Goal: Task Accomplishment & Management: Use online tool/utility

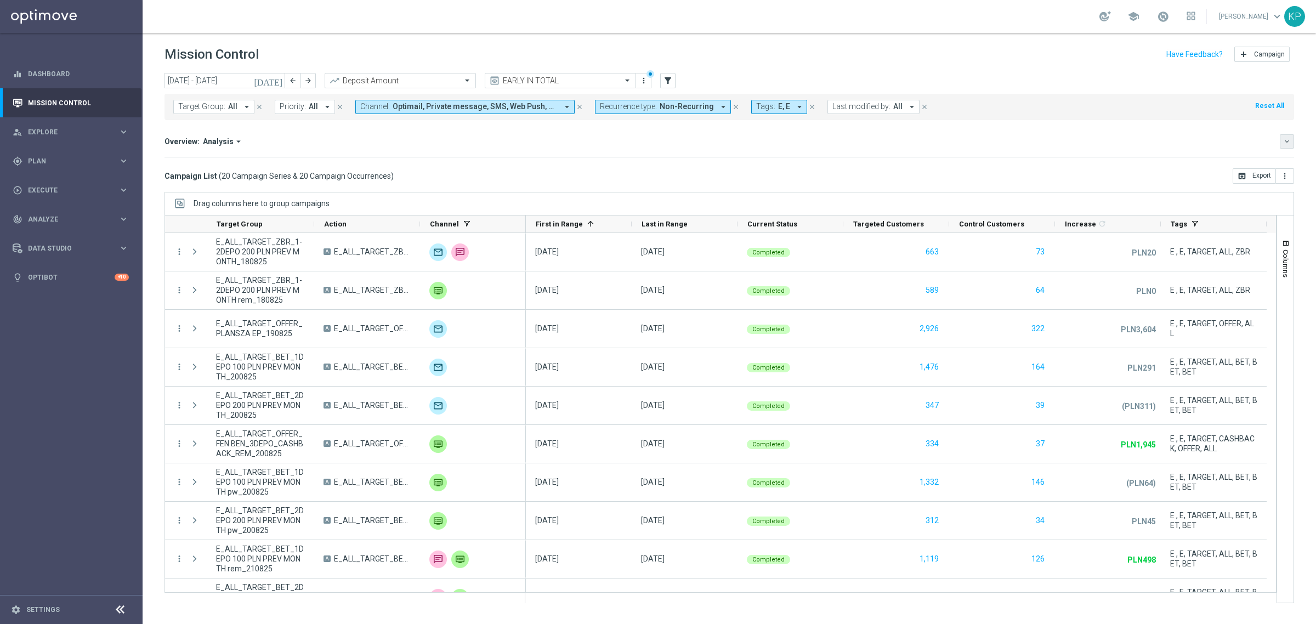
click at [1285, 145] on icon "keyboard_arrow_down" at bounding box center [1287, 142] width 8 height 8
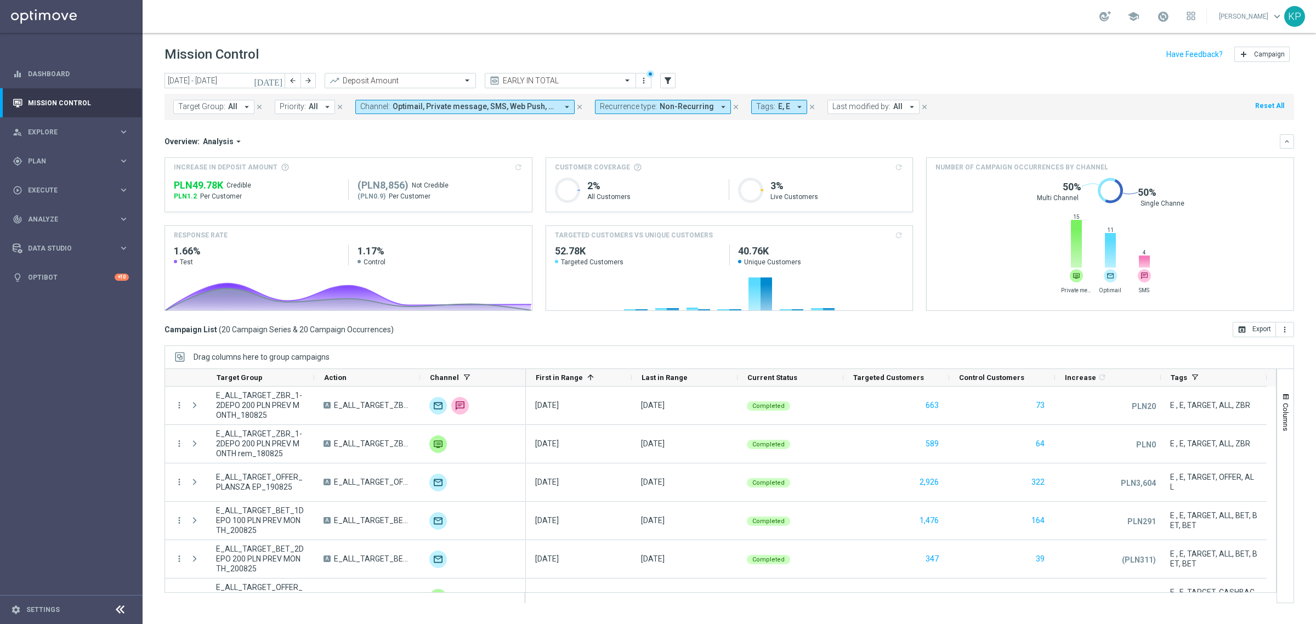
click at [279, 76] on icon "[DATE]" at bounding box center [269, 81] width 30 height 10
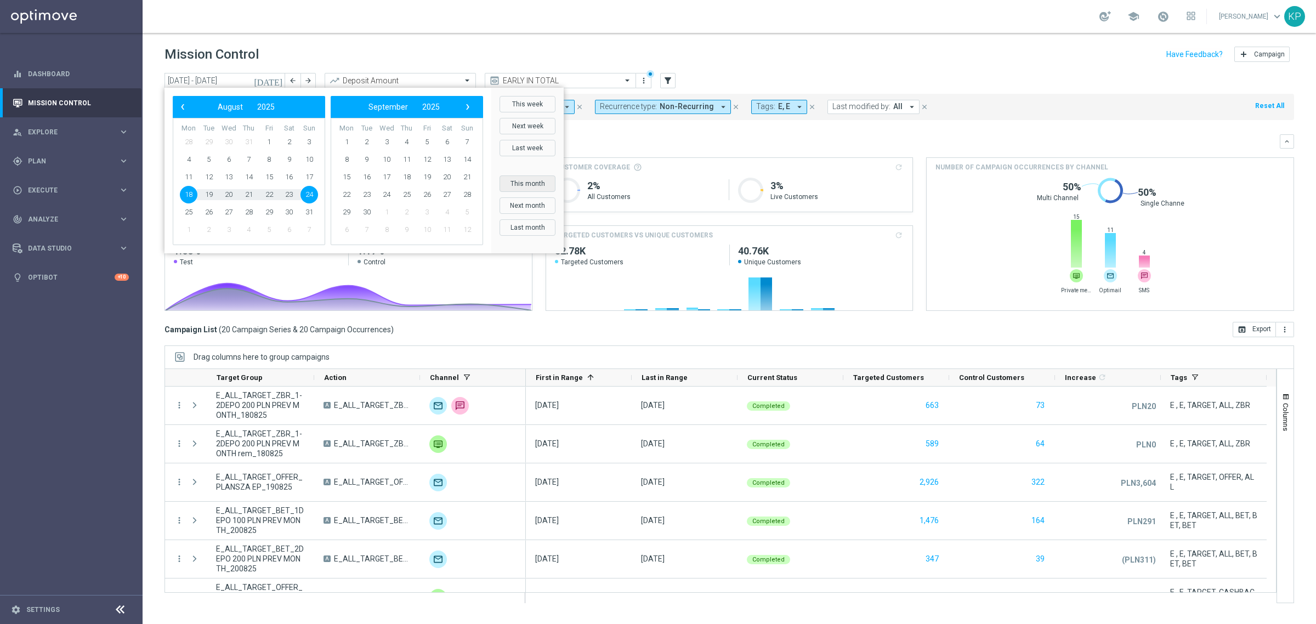
click at [515, 183] on button "This month" at bounding box center [528, 183] width 56 height 16
type input "[DATE] - [DATE]"
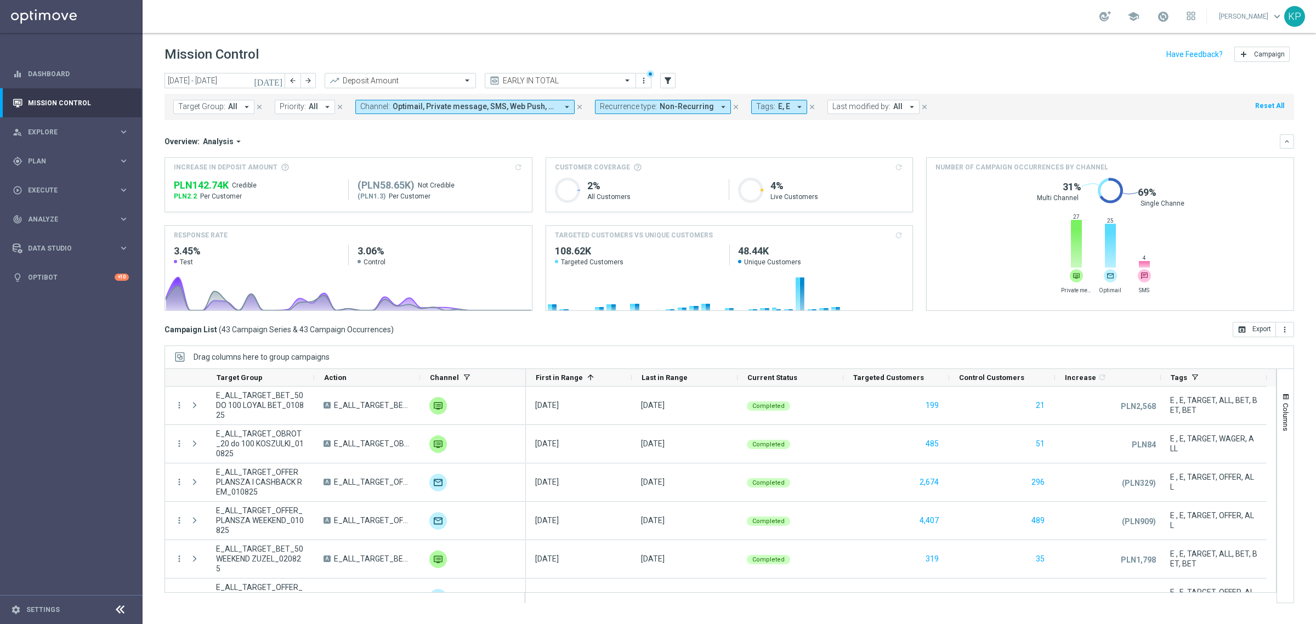
click at [336, 26] on div "school [PERSON_NAME] keyboard_arrow_down KP" at bounding box center [730, 16] width 1174 height 33
click at [1120, 373] on div "Increase 1 refresh" at bounding box center [1103, 377] width 77 height 17
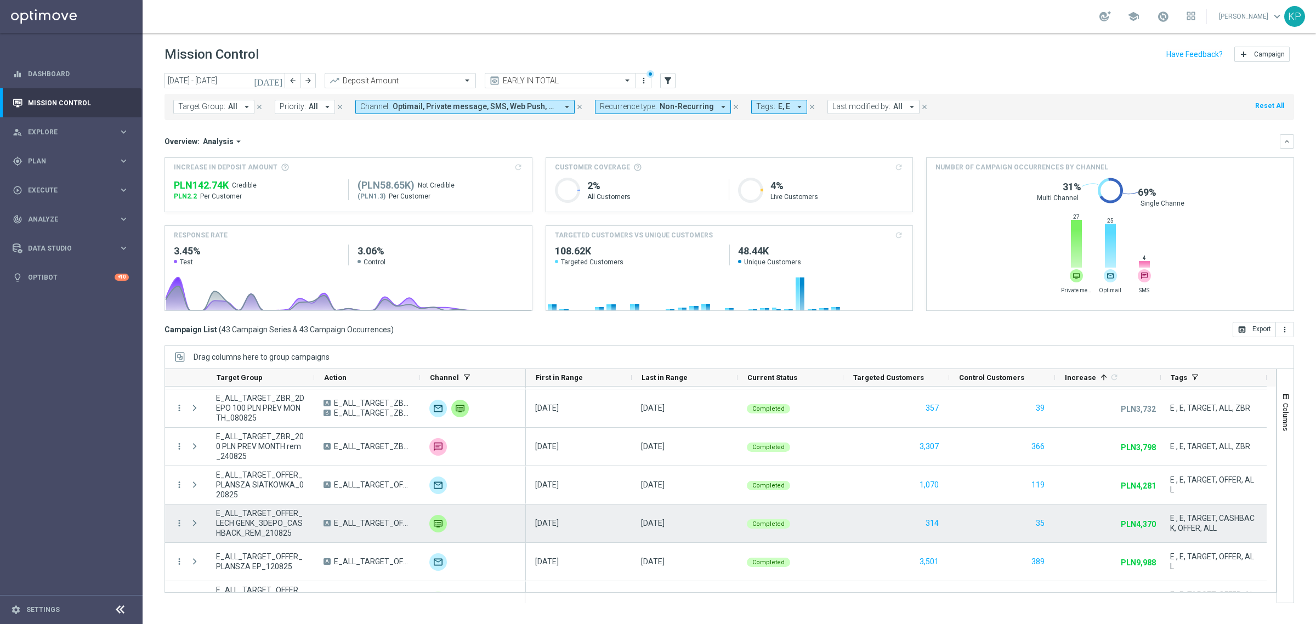
scroll to position [1234, 0]
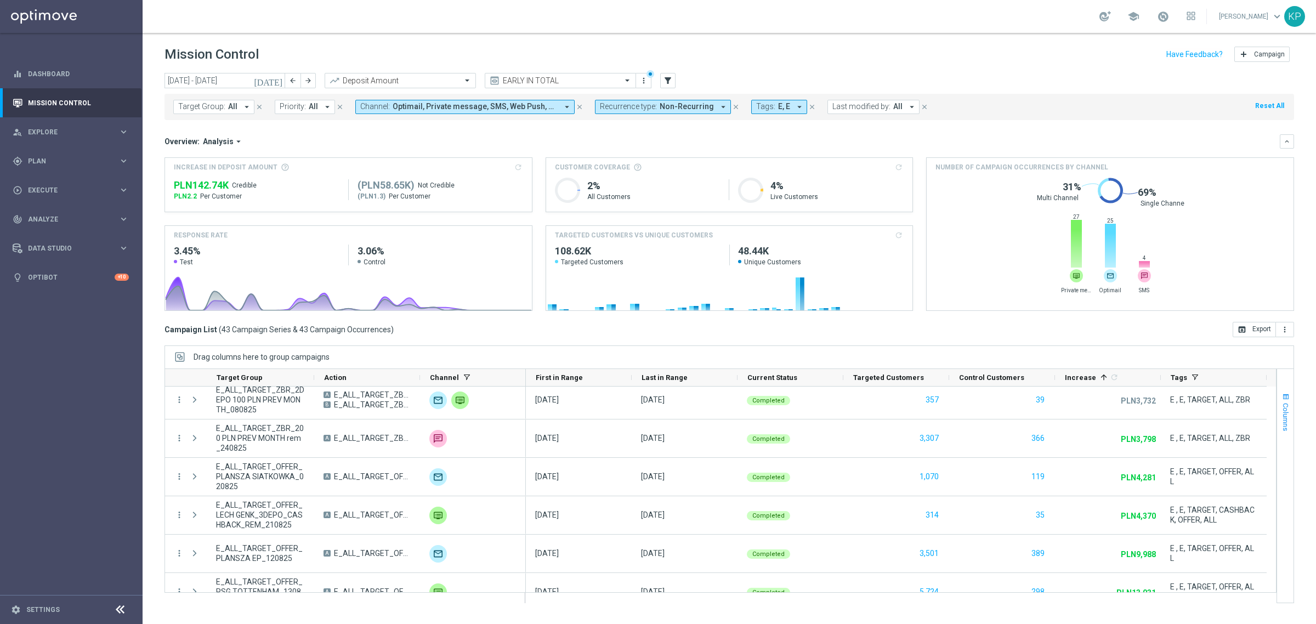
click at [1278, 417] on button "Columns" at bounding box center [1285, 411] width 16 height 59
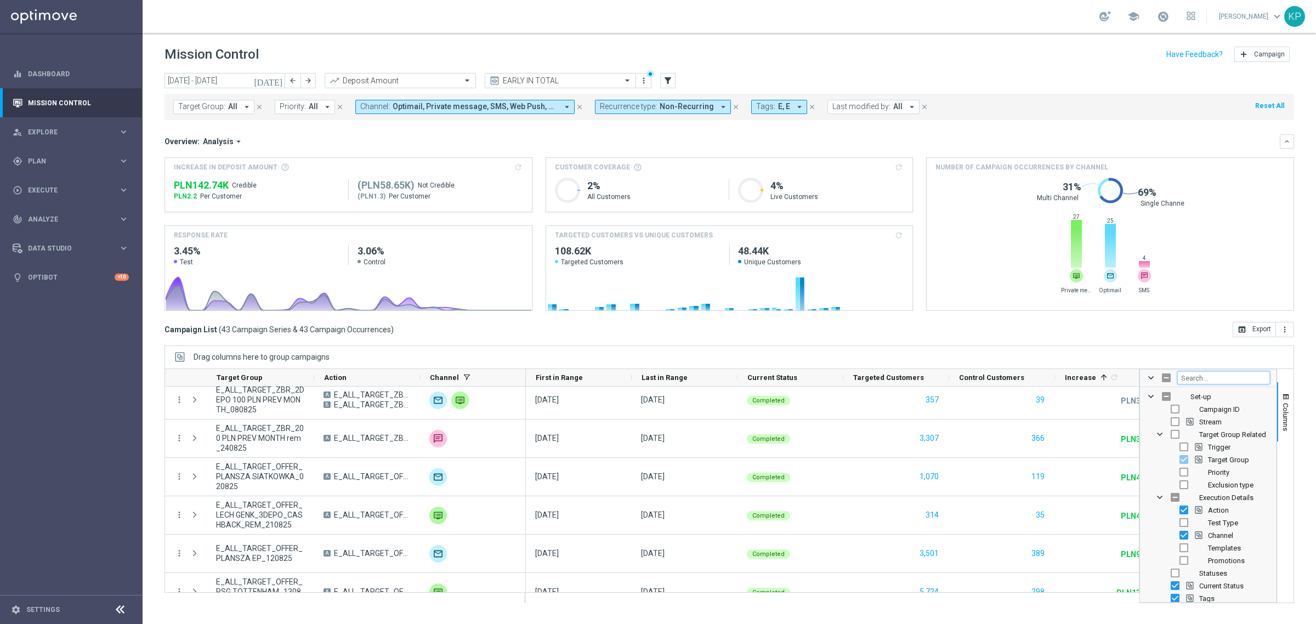
click at [1237, 377] on input "Filter Columns Input" at bounding box center [1223, 377] width 93 height 13
type input "respo"
click at [1219, 409] on span "Targeted Responders" at bounding box center [1233, 409] width 69 height 8
checkbox input "false"
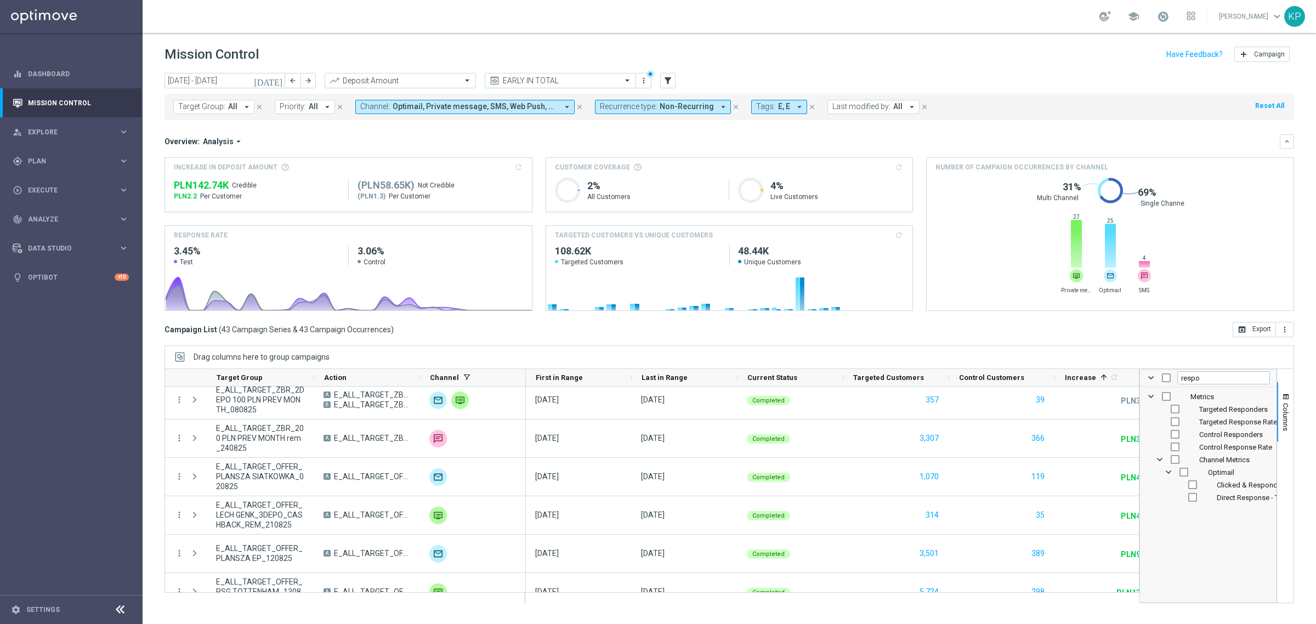
checkbox input "true"
click at [1282, 418] on span "Columns" at bounding box center [1286, 417] width 9 height 28
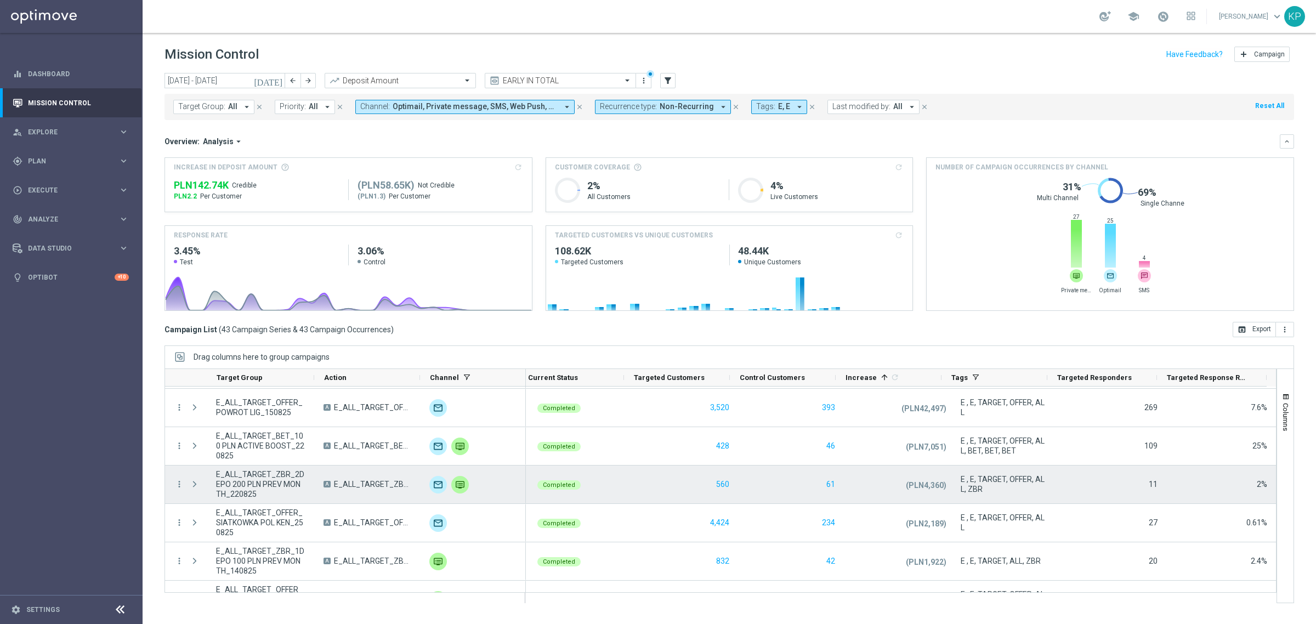
scroll to position [0, 0]
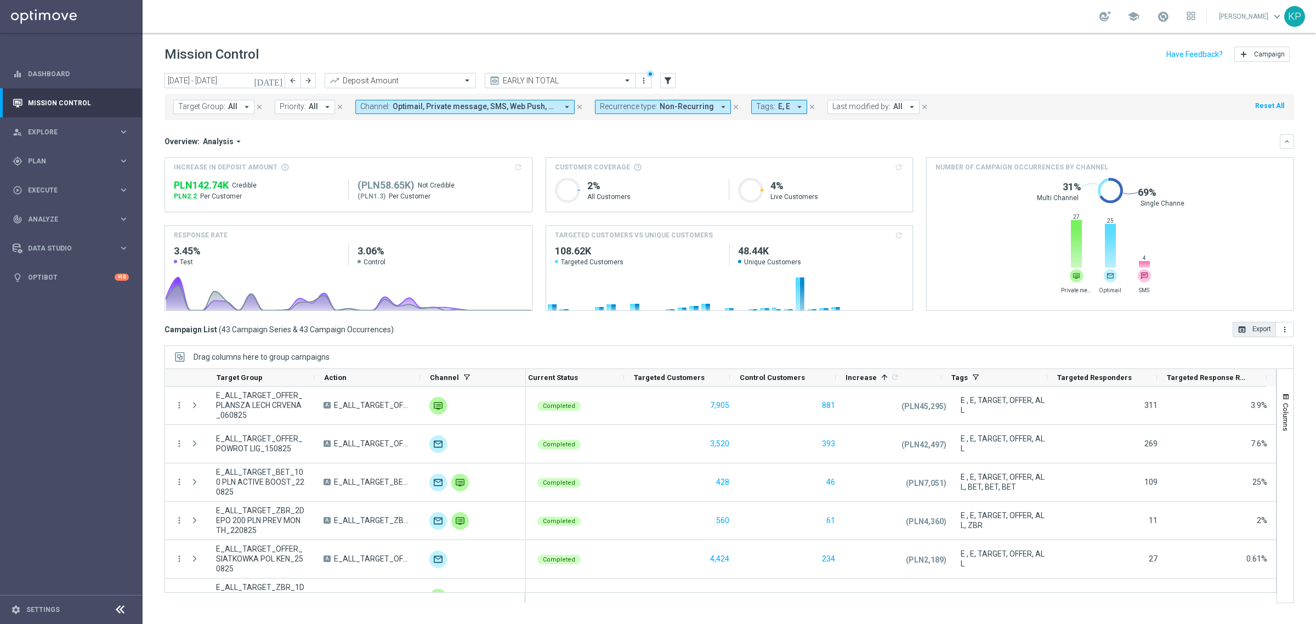
click at [1274, 335] on button "open_in_browser Export" at bounding box center [1254, 329] width 43 height 15
click at [304, 220] on div "Increase In Deposit Amount refresh PLN142.74K Credible PLN2.2 Per Customer (PLN…" at bounding box center [730, 234] width 1130 height 154
click at [1289, 404] on span "Columns" at bounding box center [1286, 417] width 9 height 28
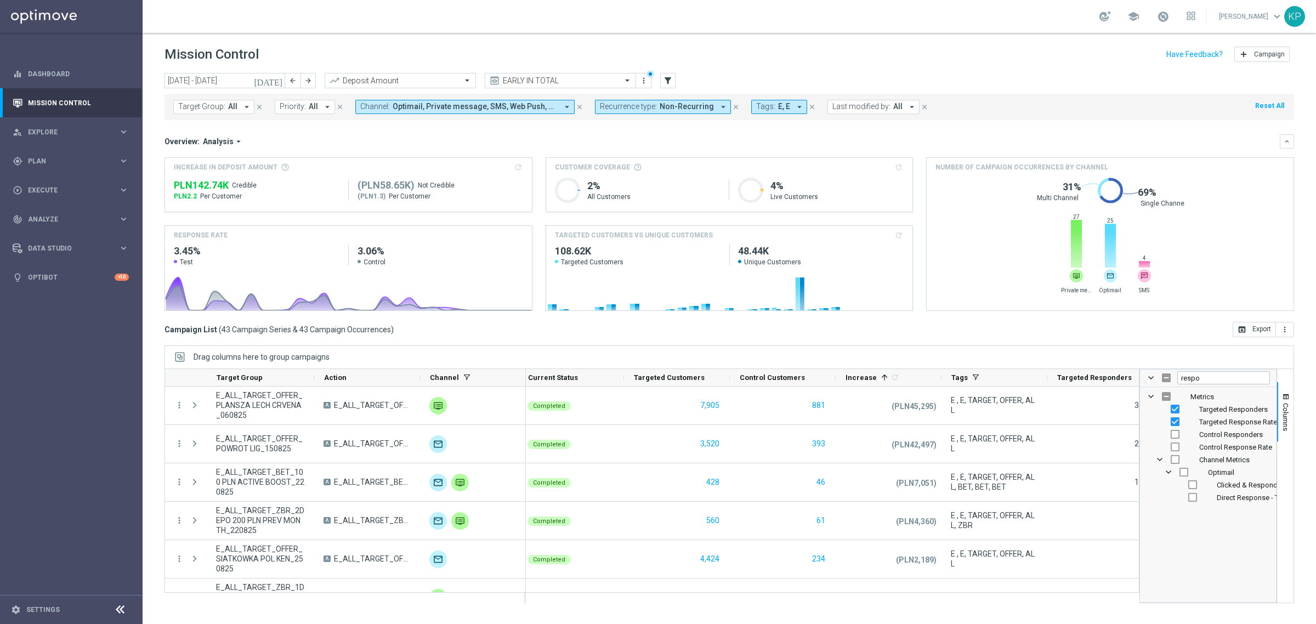
click at [1216, 437] on span "Control Responders" at bounding box center [1231, 434] width 64 height 8
checkbox input "true"
click at [1224, 446] on span "Control Response Rate" at bounding box center [1235, 447] width 73 height 8
checkbox input "true"
click at [1284, 405] on span "Columns" at bounding box center [1286, 417] width 9 height 28
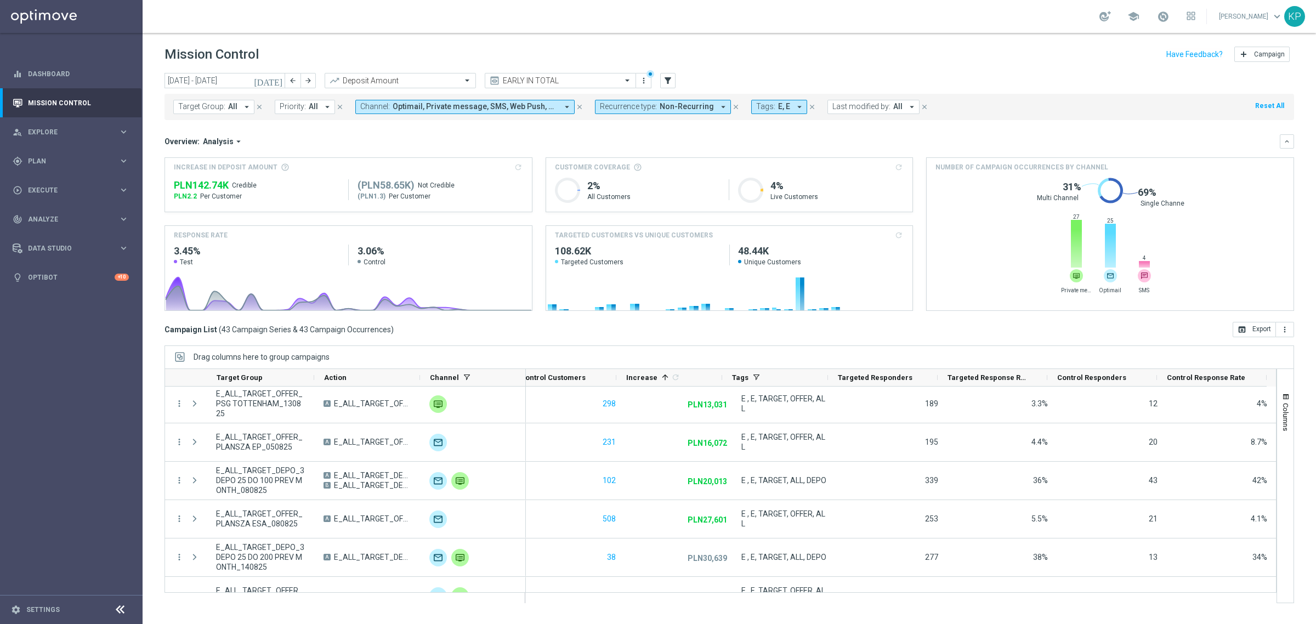
scroll to position [1445, 0]
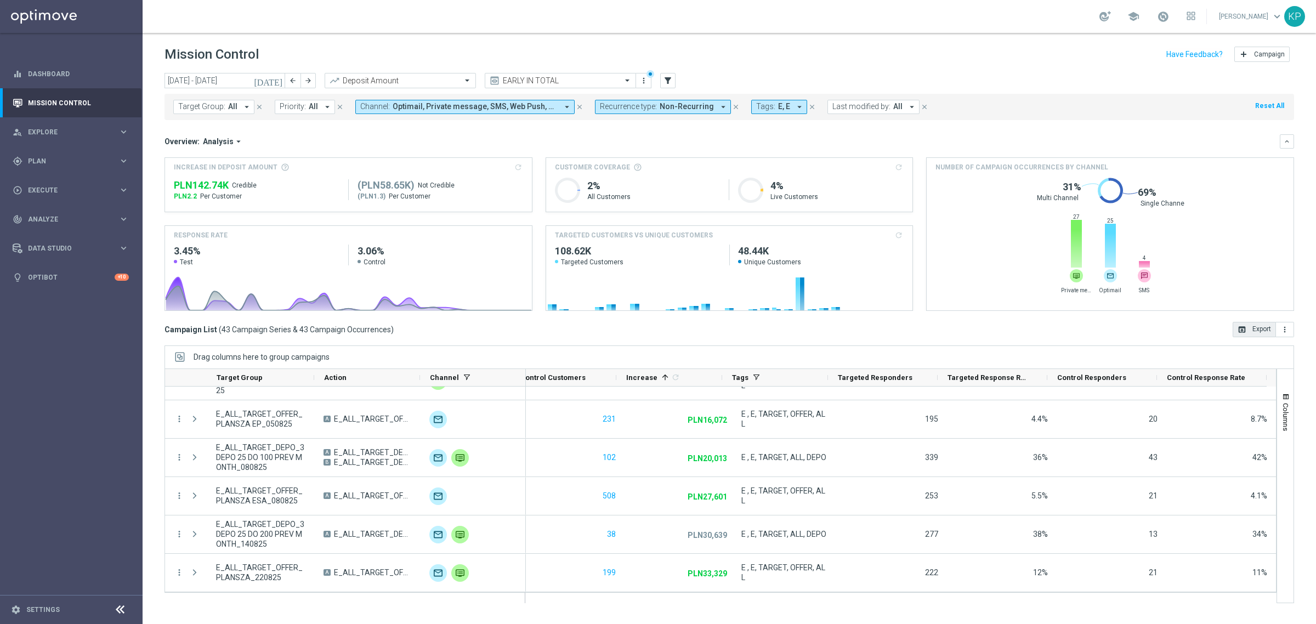
click at [1250, 324] on button "open_in_browser Export" at bounding box center [1254, 329] width 43 height 15
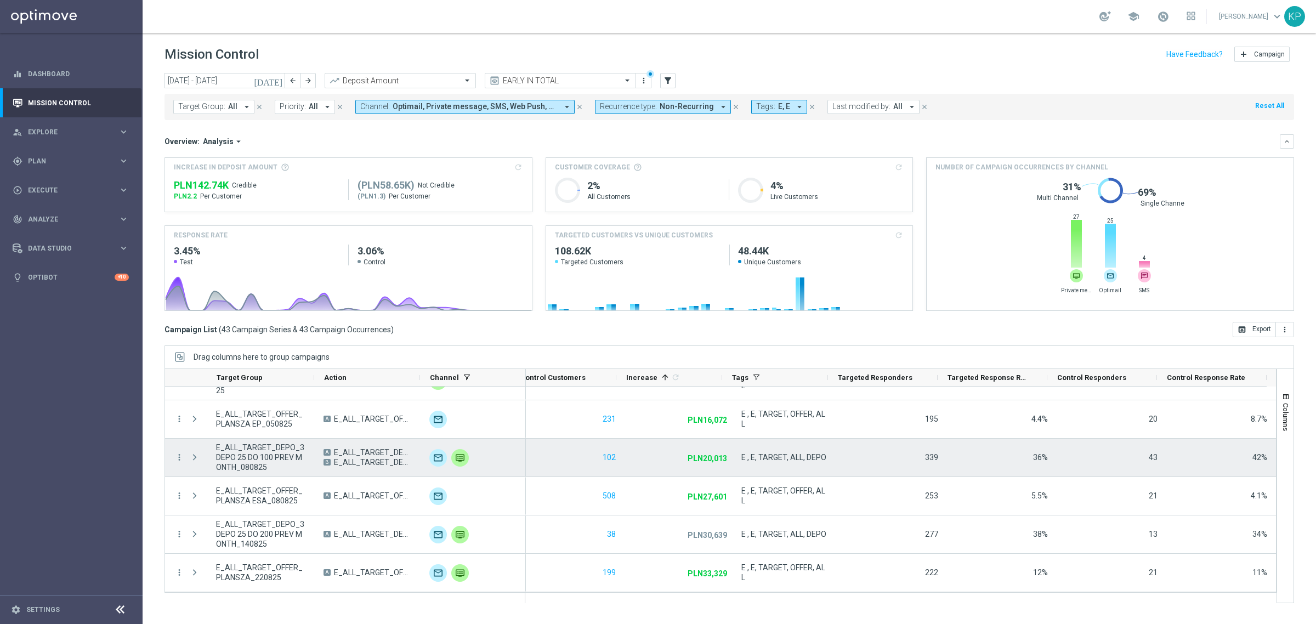
click at [1182, 463] on div "42%" at bounding box center [1222, 458] width 110 height 38
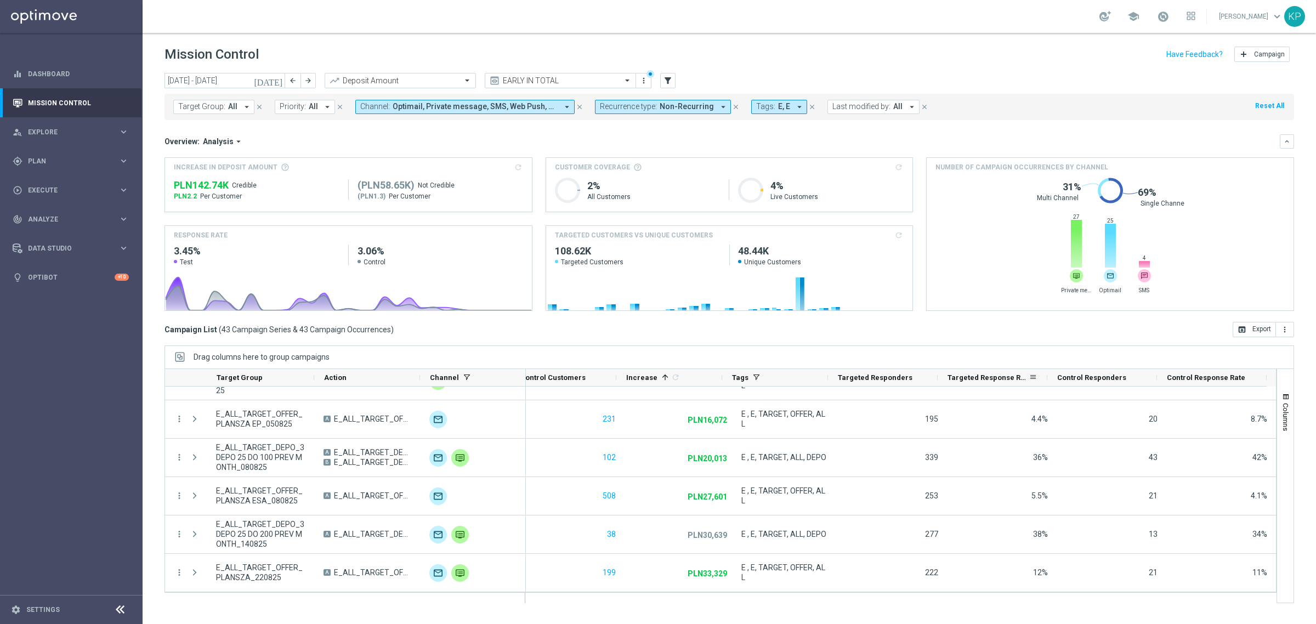
click at [1001, 382] on span "Targeted Response Rate" at bounding box center [988, 377] width 81 height 8
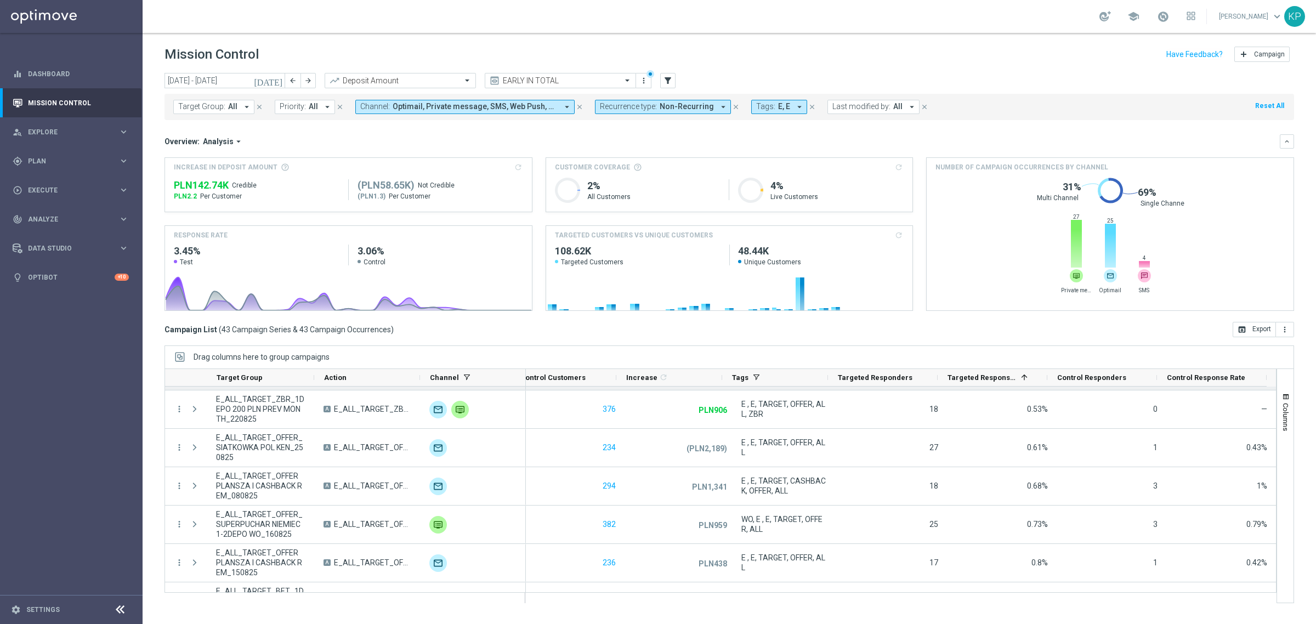
scroll to position [0, 0]
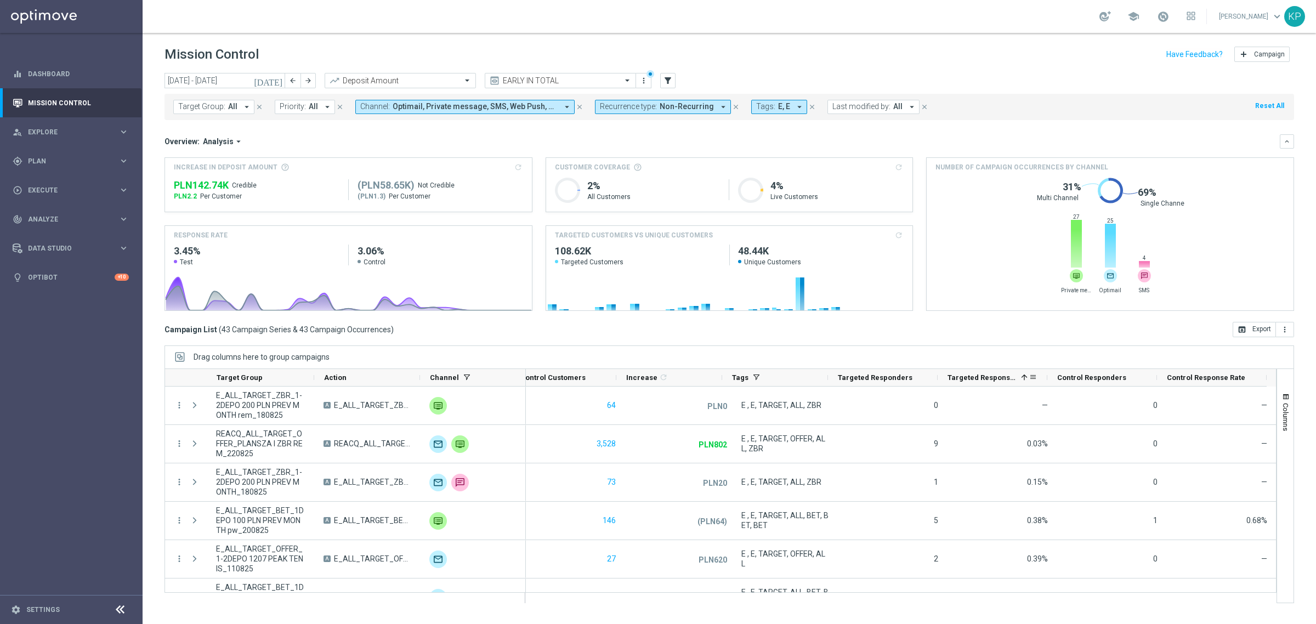
click at [1006, 381] on span "Targeted Response Rate" at bounding box center [982, 377] width 69 height 8
click at [622, 143] on div "Overview: Analysis arrow_drop_down" at bounding box center [722, 142] width 1115 height 10
click at [1286, 140] on icon "keyboard_arrow_down" at bounding box center [1287, 142] width 8 height 8
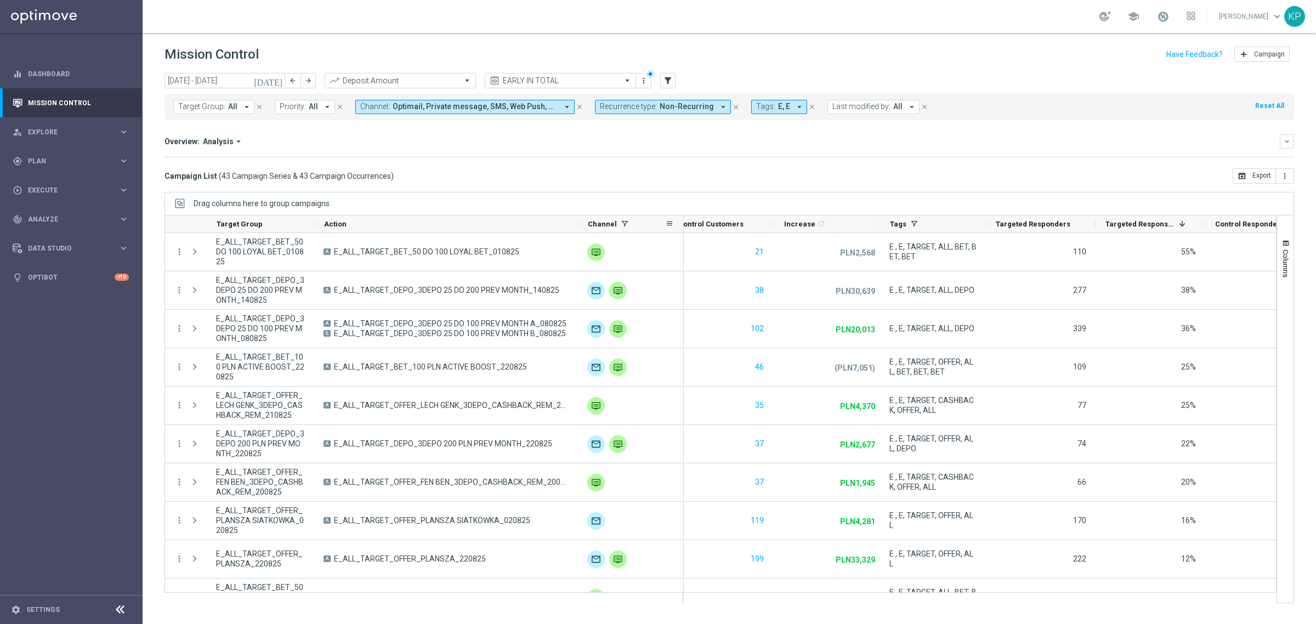
drag, startPoint x: 420, startPoint y: 223, endPoint x: 577, endPoint y: 220, distance: 158.0
click at [577, 220] on div "Target Group Action" at bounding box center [424, 225] width 519 height 18
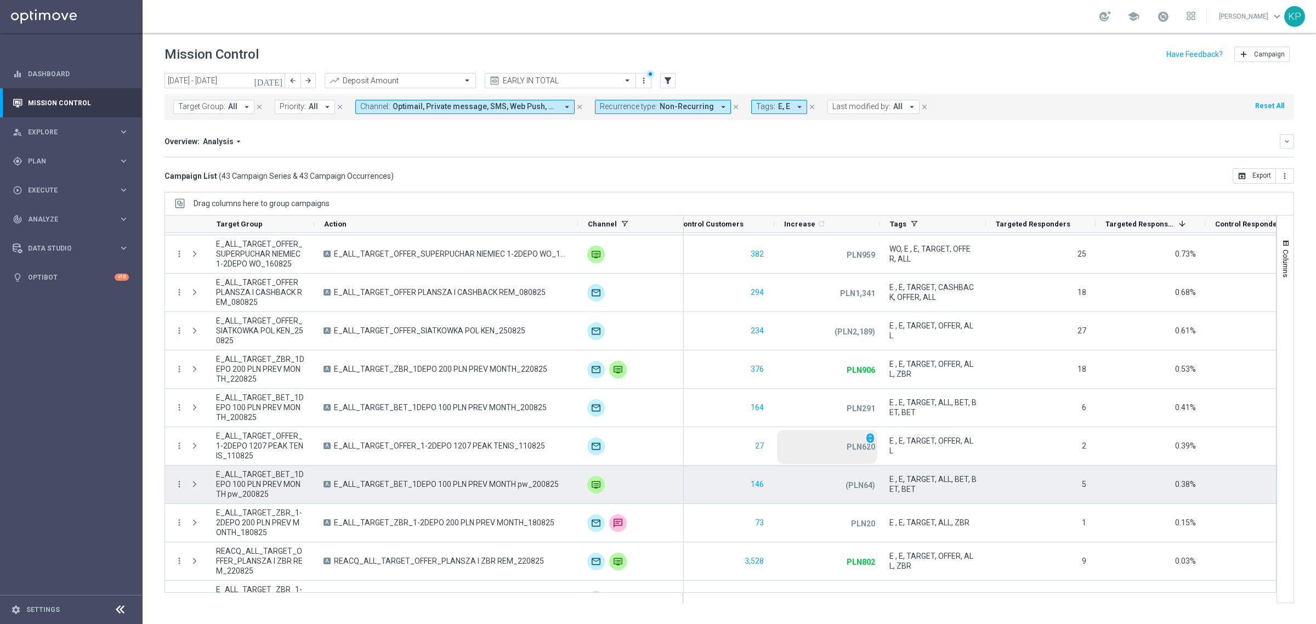
scroll to position [1292, 0]
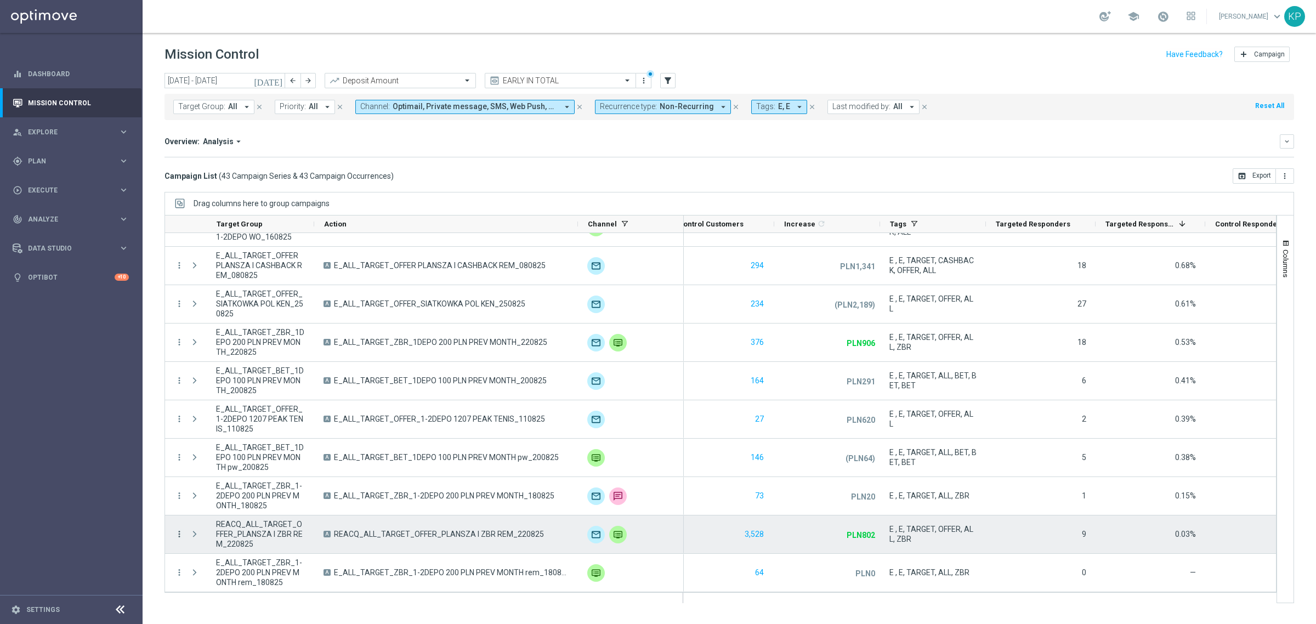
click at [182, 532] on icon "more_vert" at bounding box center [179, 534] width 10 height 10
click at [252, 402] on span "Campaign Details" at bounding box center [228, 404] width 55 height 8
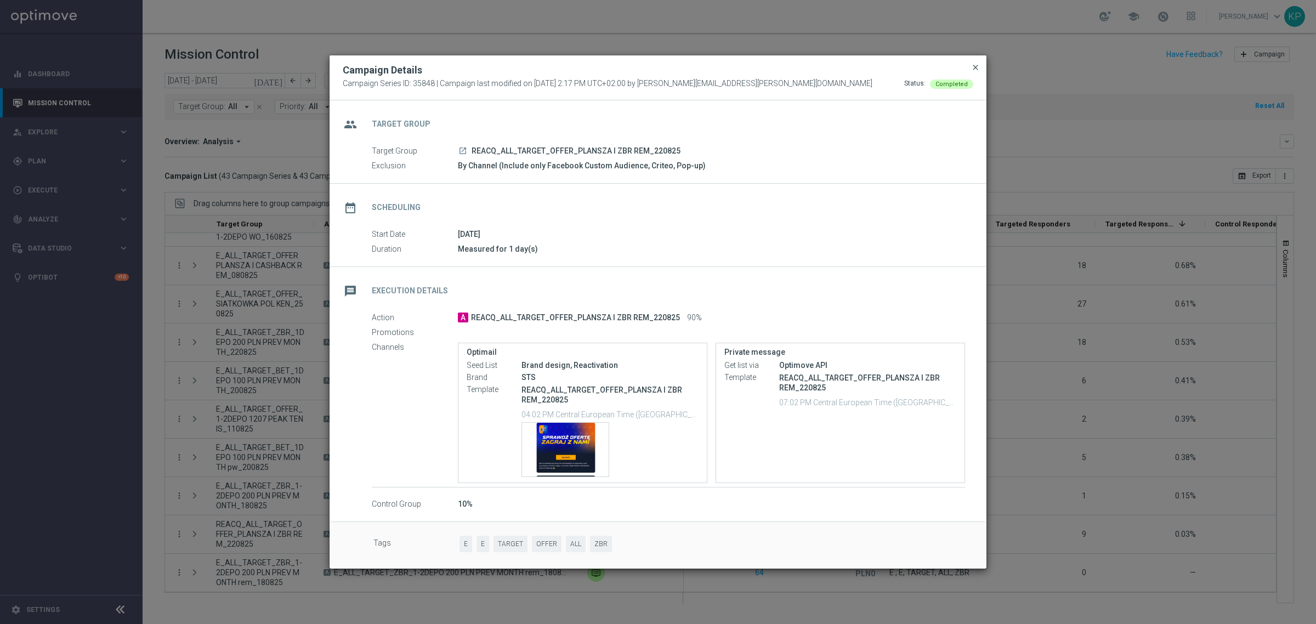
click at [972, 66] on span "close" at bounding box center [975, 67] width 9 height 9
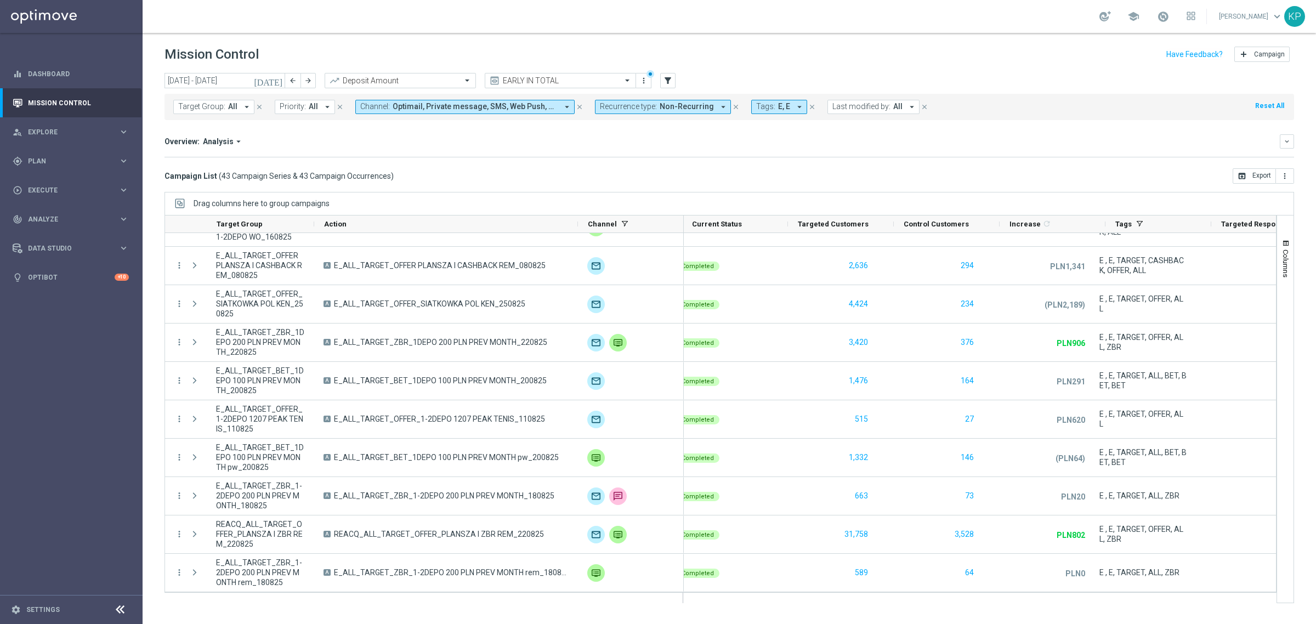
scroll to position [0, 0]
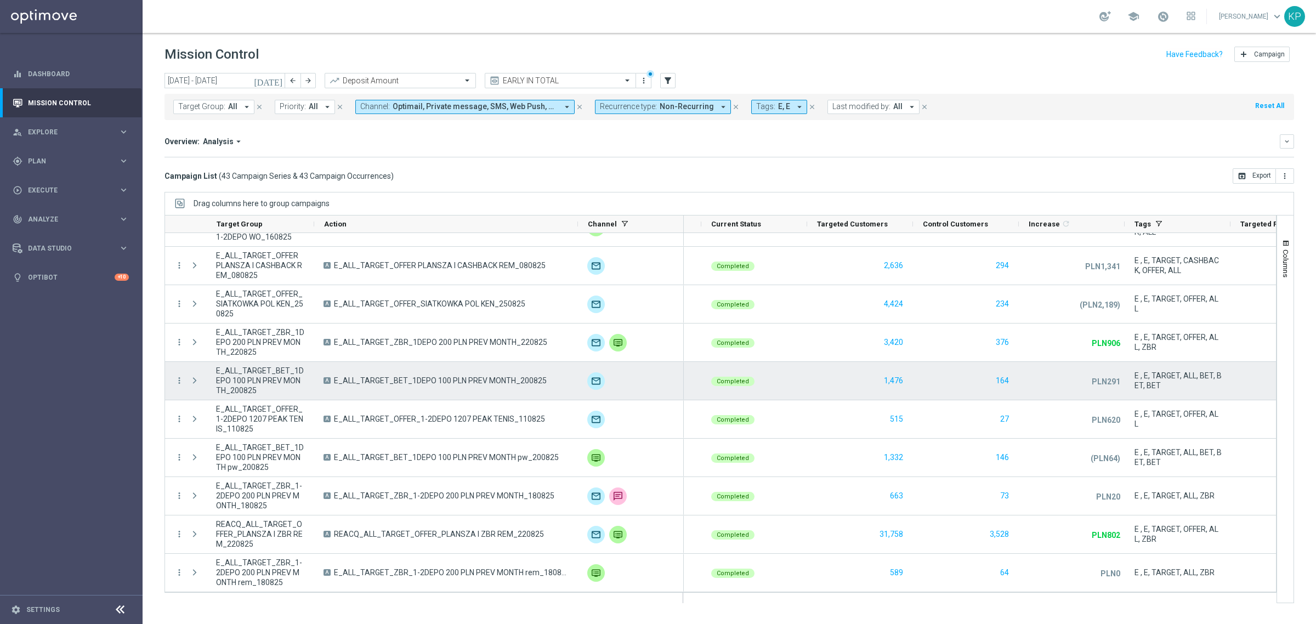
click at [291, 376] on span "E_ALL_TARGET_BET_1DEPO 100 PLN PREV MONTH_200825" at bounding box center [260, 381] width 89 height 30
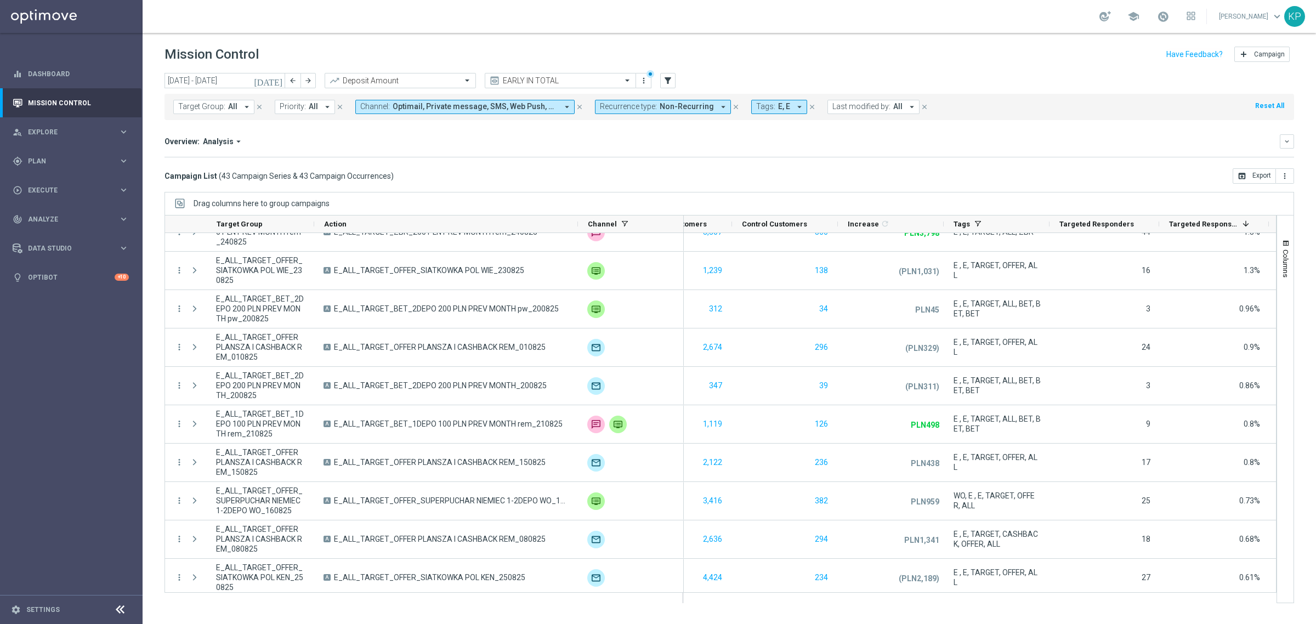
scroll to position [0, 373]
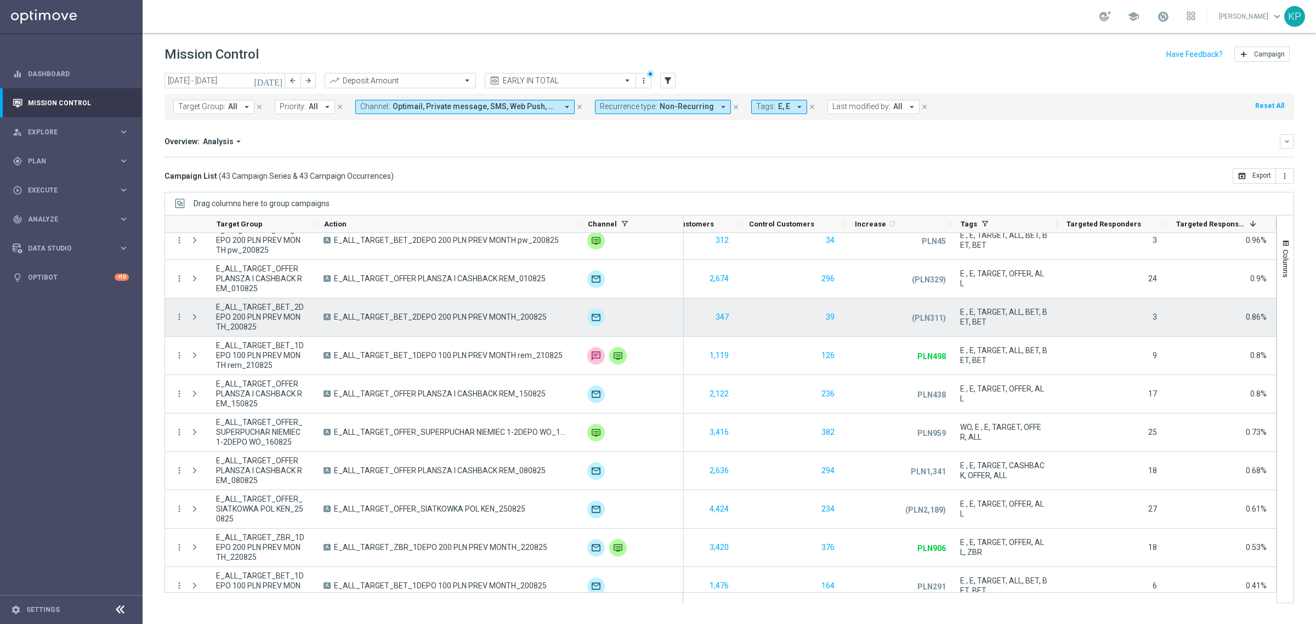
click at [245, 330] on span "E_ALL_TARGET_BET_2DEPO 200 PLN PREV MONTH_200825" at bounding box center [260, 317] width 89 height 30
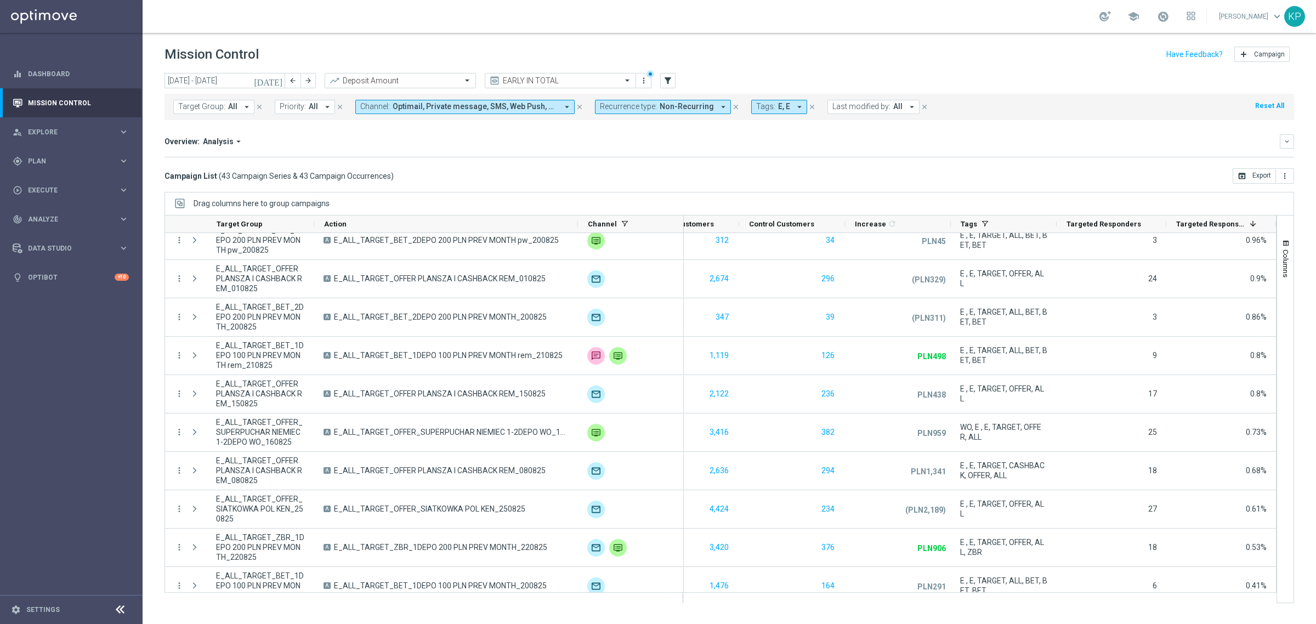
click at [443, 21] on div "school [PERSON_NAME] keyboard_arrow_down KP" at bounding box center [730, 16] width 1174 height 33
click at [692, 101] on button "Recurrence type: Non-Recurring arrow_drop_down" at bounding box center [663, 107] width 136 height 14
click at [609, 185] on div "Recurring" at bounding box center [639, 186] width 78 height 18
click at [607, 166] on div "Non-Recurring" at bounding box center [639, 168] width 78 height 18
click at [507, 145] on div "Overview: Analysis arrow_drop_down" at bounding box center [722, 142] width 1115 height 10
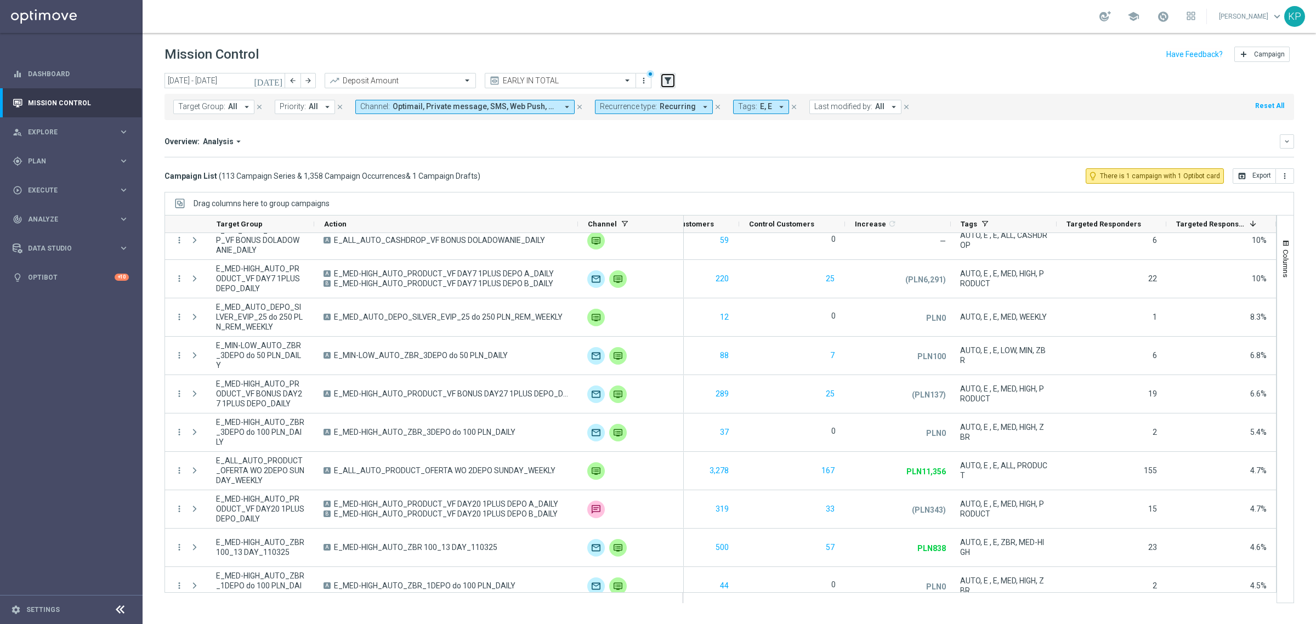
click at [665, 81] on icon "filter_alt" at bounding box center [668, 81] width 10 height 10
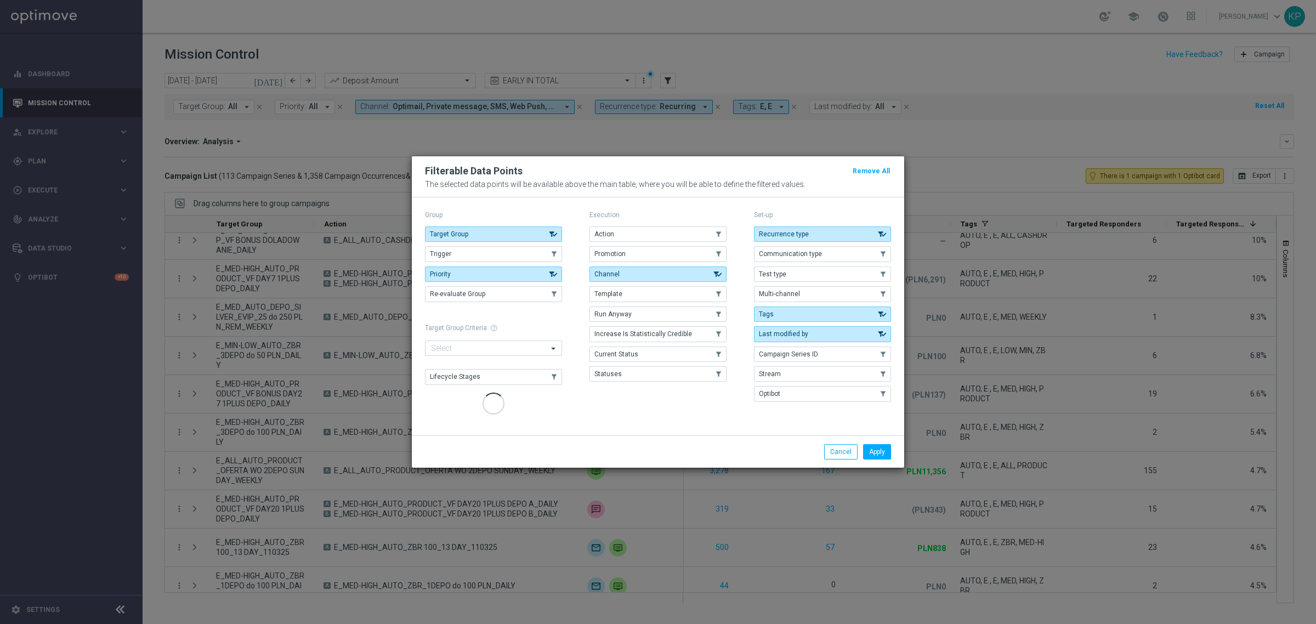
click at [625, 229] on div "Execution Action .cls-1{fill:none;} .cls-1{fill:none;} Promotion .cls-1{fill:no…" at bounding box center [658, 312] width 137 height 209
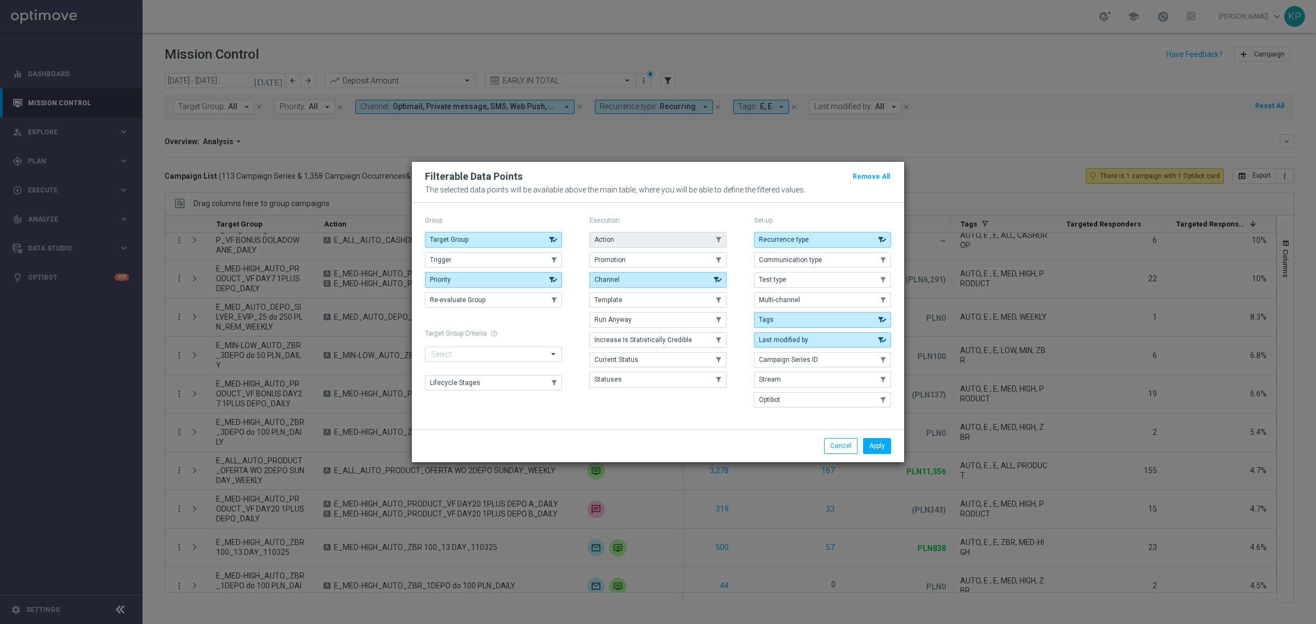
click at [708, 242] on button "Action" at bounding box center [658, 239] width 137 height 15
click at [872, 446] on button "Apply" at bounding box center [877, 445] width 28 height 15
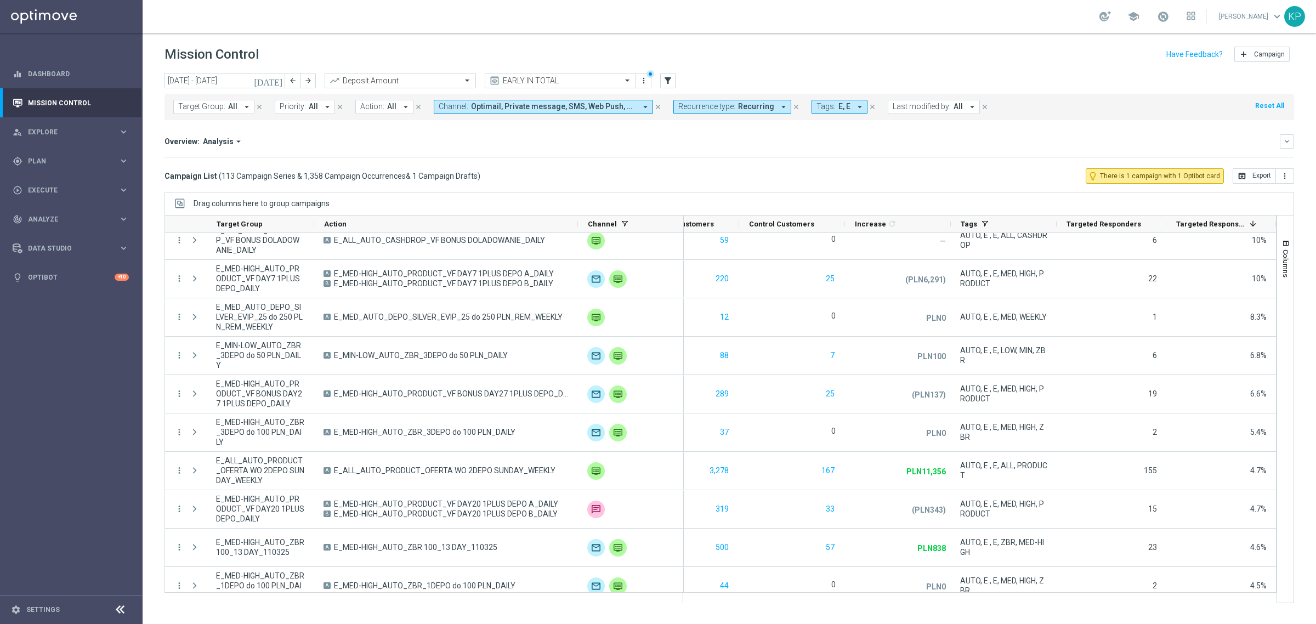
click at [373, 107] on span "Action:" at bounding box center [372, 106] width 24 height 9
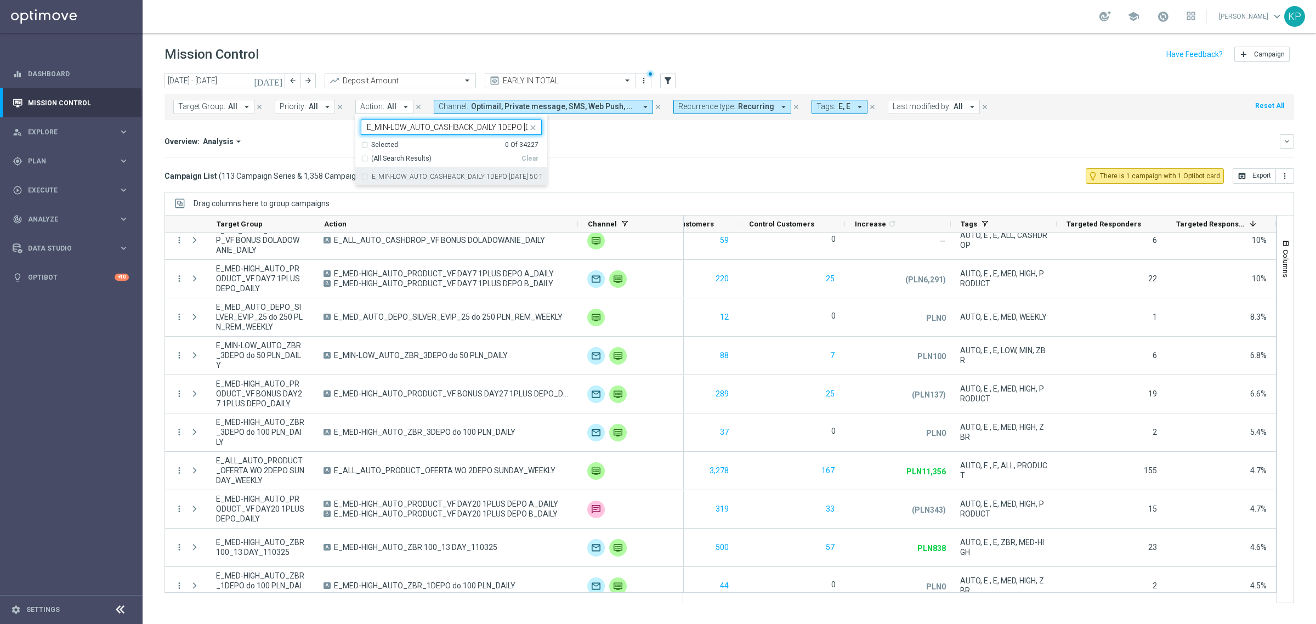
scroll to position [0, 95]
click at [406, 179] on label "E_MIN-LOW_AUTO_CASHBACK_DAILY 1DEPO [DATE] 50 TO 150_WEEKLY" at bounding box center [457, 176] width 170 height 7
type input "E_MIN-LOW_AUTO_CASHBACK_DAILY 1DEPO [DATE] 50 TO 150_WEEKLY"
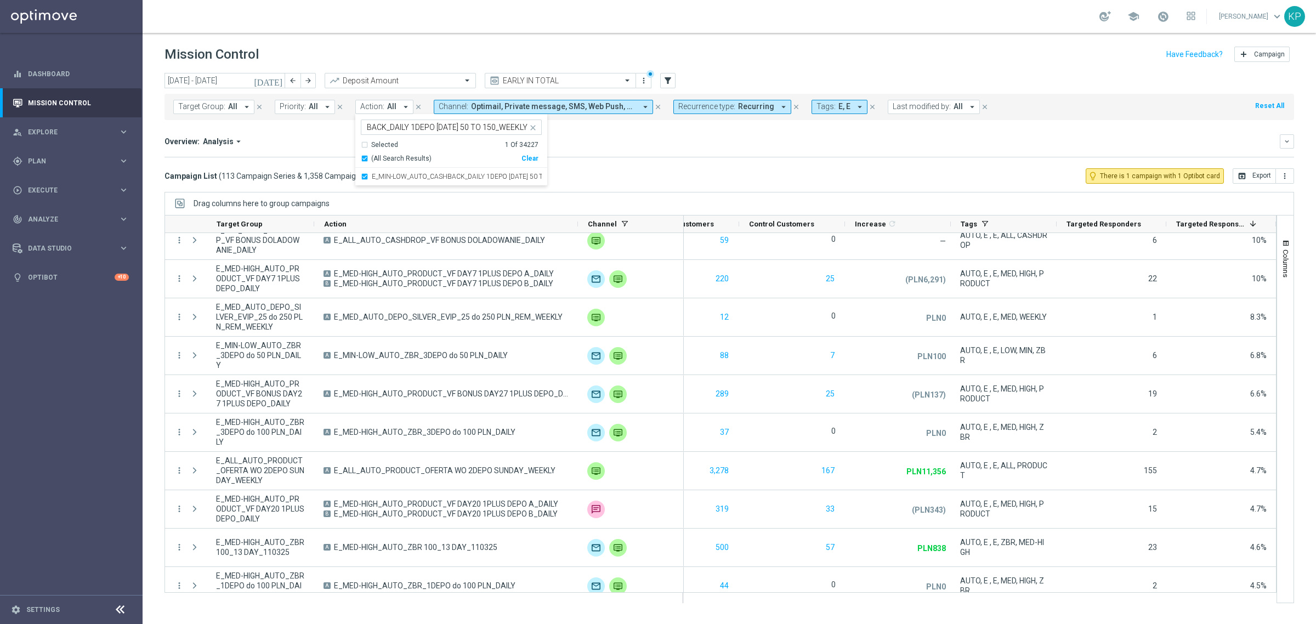
scroll to position [0, 0]
click at [316, 149] on div "Overview: Analysis arrow_drop_down keyboard_arrow_down Increase In Deposit Amou…" at bounding box center [730, 145] width 1130 height 23
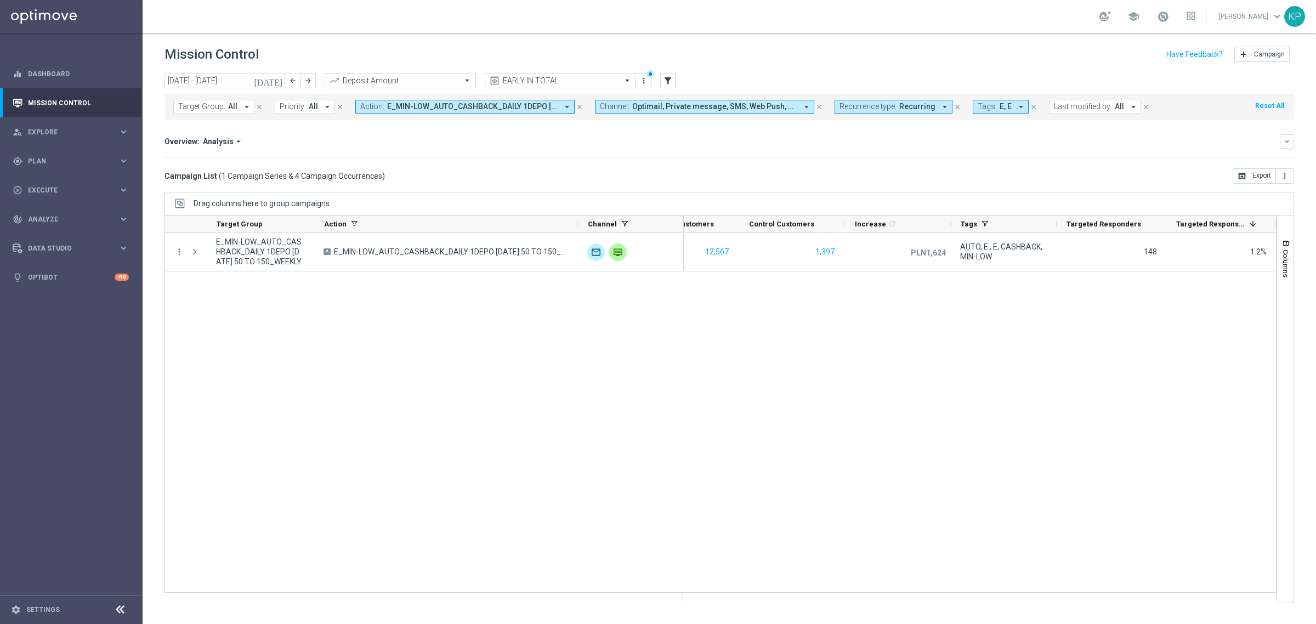
click at [417, 111] on span "E_MIN-LOW_AUTO_CASHBACK_DAILY 1DEPO [DATE] 50 TO 150_WEEKLY" at bounding box center [472, 106] width 171 height 9
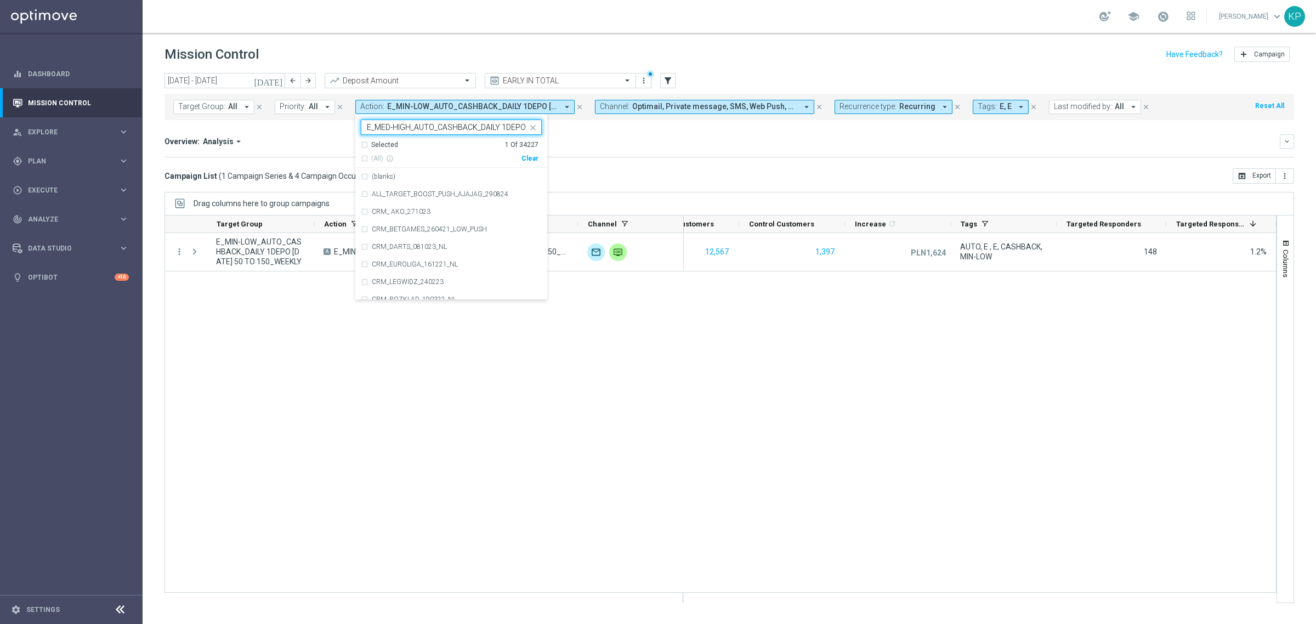
scroll to position [0, 99]
click at [401, 169] on div "E_MED-HIGH_AUTO_CASHBACK_DAILY 1DEPO [DATE] 50 TO 300_WEEKLY" at bounding box center [451, 177] width 181 height 18
type input "E_MED-HIGH_AUTO_CASHBACK_DAILY 1DEPO [DATE] 50 TO 300_WEEKLY"
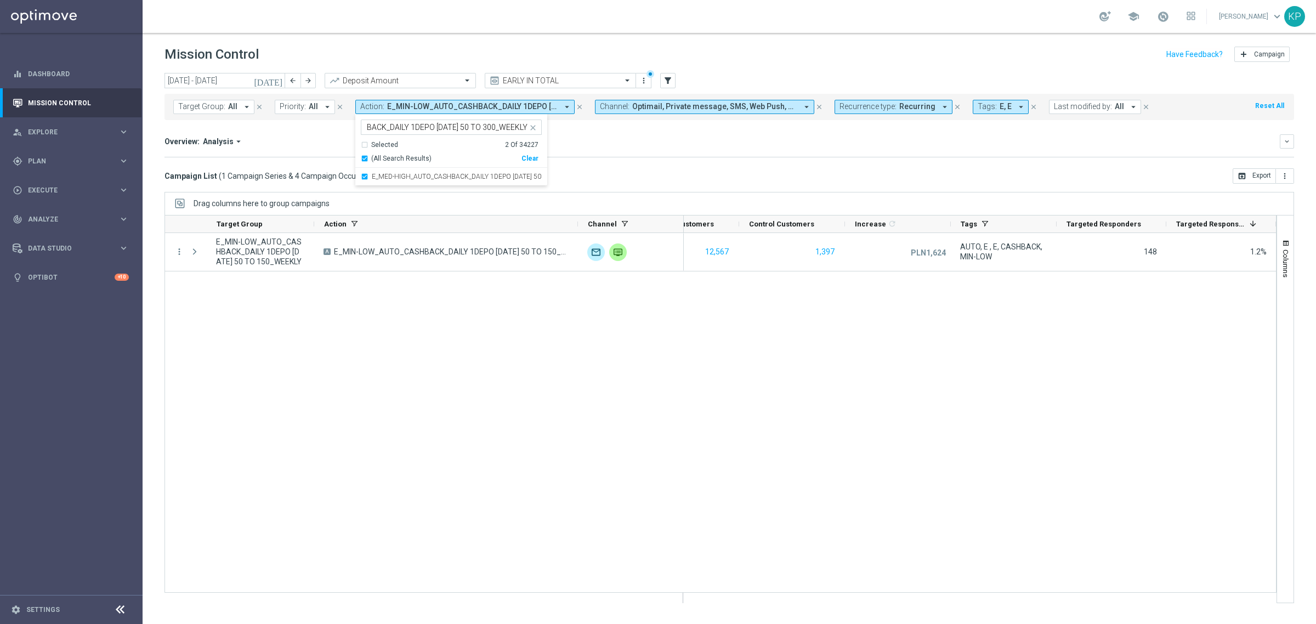
scroll to position [0, 0]
click at [306, 145] on div "Overview: Analysis arrow_drop_down" at bounding box center [722, 142] width 1115 height 10
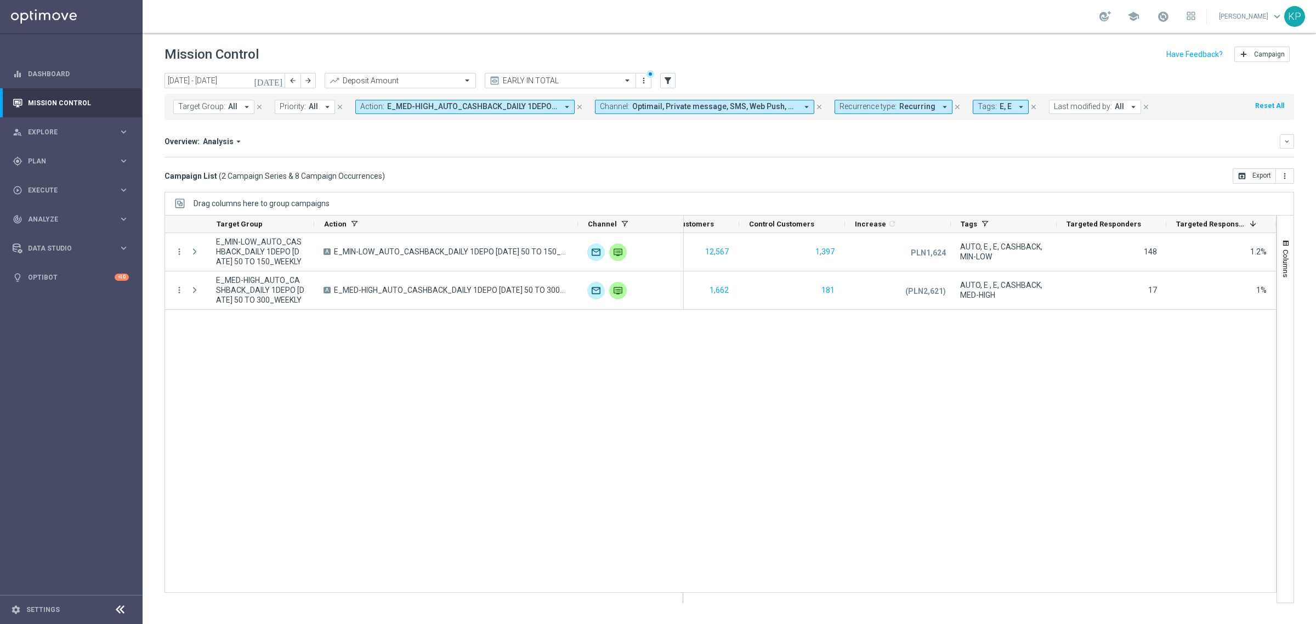
click at [455, 114] on button "Action: E_MED-HIGH_AUTO_CASHBACK_DAILY 1DEPO [DATE] 50 TO 300_WEEKLY, E_MIN-LOW…" at bounding box center [464, 107] width 219 height 14
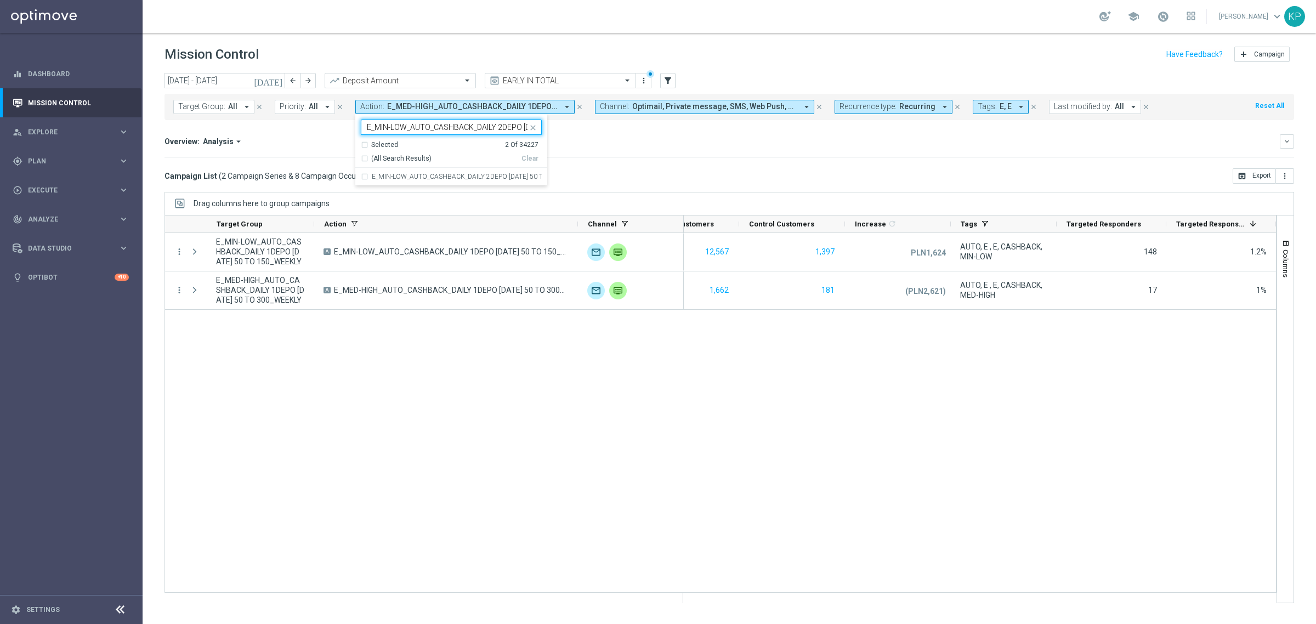
scroll to position [0, 95]
click at [390, 176] on label "E_MIN-LOW_AUTO_CASHBACK_DAILY 2DEPO [DATE] 50 TO 150_WEEKLY" at bounding box center [457, 176] width 170 height 7
type input "E_MIN-LOW_AUTO_CASHBACK_DAILY 2DEPO [DATE] 50 TO 150_WEEKLY"
click at [314, 154] on div "Overview: Analysis arrow_drop_down keyboard_arrow_down Increase In Deposit Amou…" at bounding box center [730, 145] width 1130 height 23
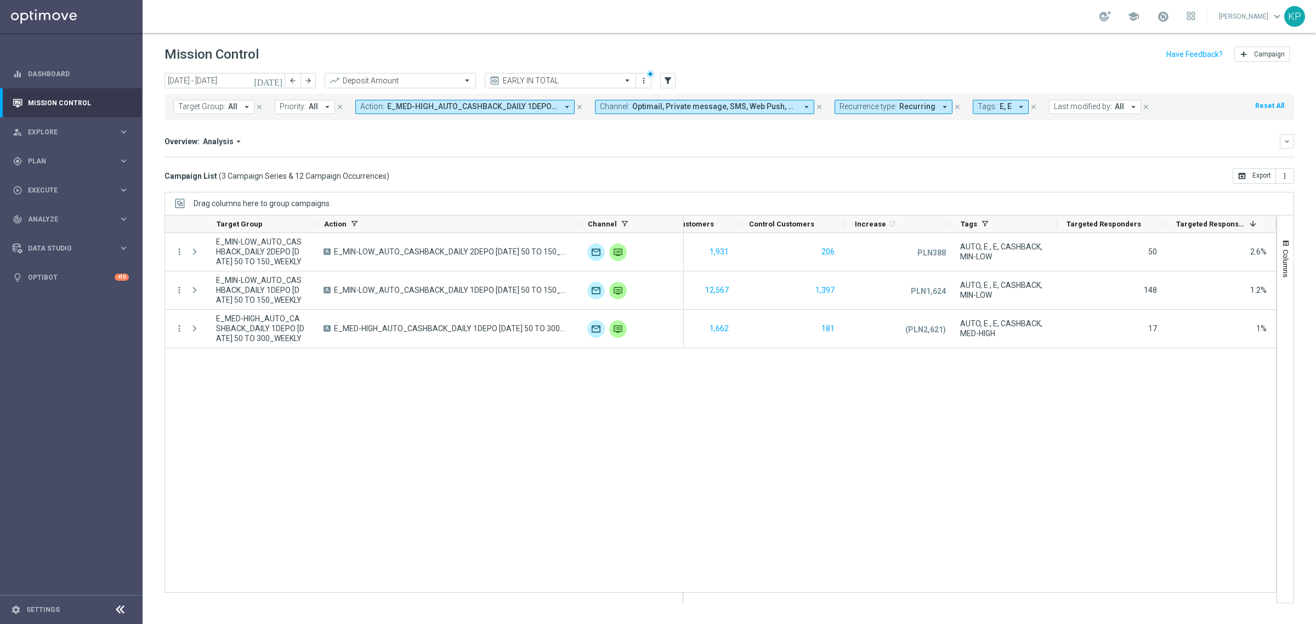
click at [525, 107] on span "E_MED-HIGH_AUTO_CASHBACK_DAILY 1DEPO [DATE] 50 TO 300_WEEKLY, E_MIN-LOW_AUTO_CA…" at bounding box center [472, 106] width 171 height 9
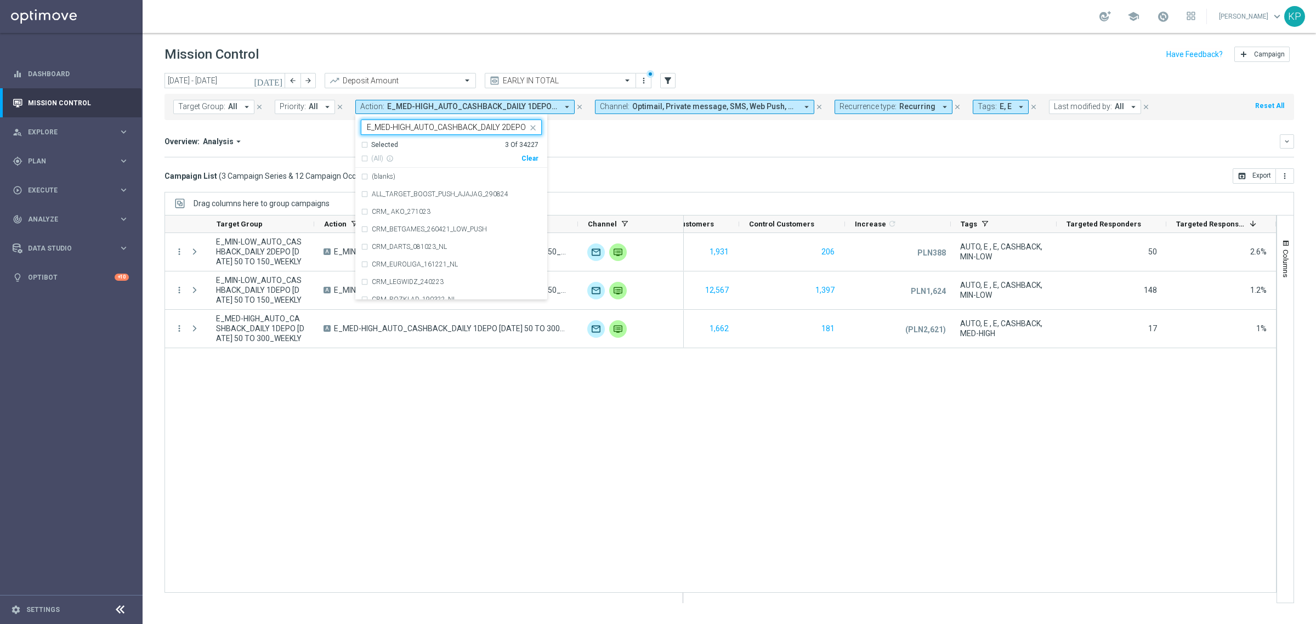
scroll to position [0, 99]
click at [395, 182] on div "E_MED-HIGH_AUTO_CASHBACK_DAILY 2DEPO [DATE] 50 TO 300_WEEKLY" at bounding box center [451, 177] width 181 height 18
type input "E_MED-HIGH_AUTO_CASHBACK_DAILY 2DEPO [DATE] 50 TO 300_WEEKLY"
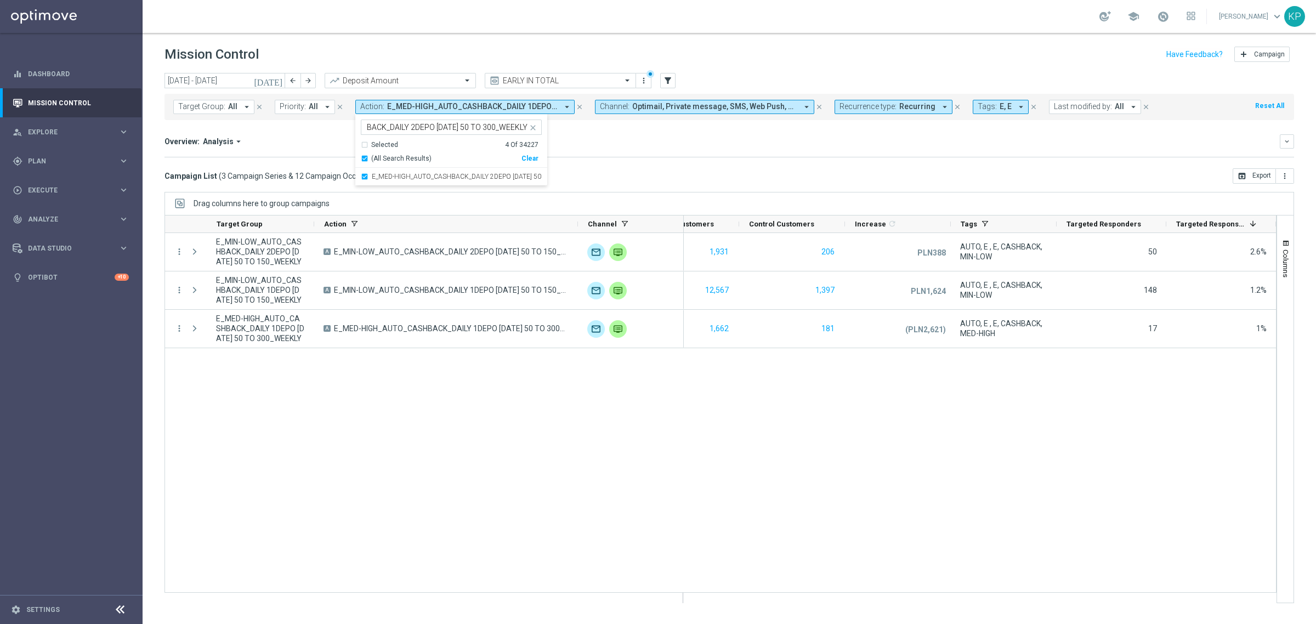
scroll to position [0, 0]
click at [292, 143] on div "Overview: Analysis arrow_drop_down" at bounding box center [722, 142] width 1115 height 10
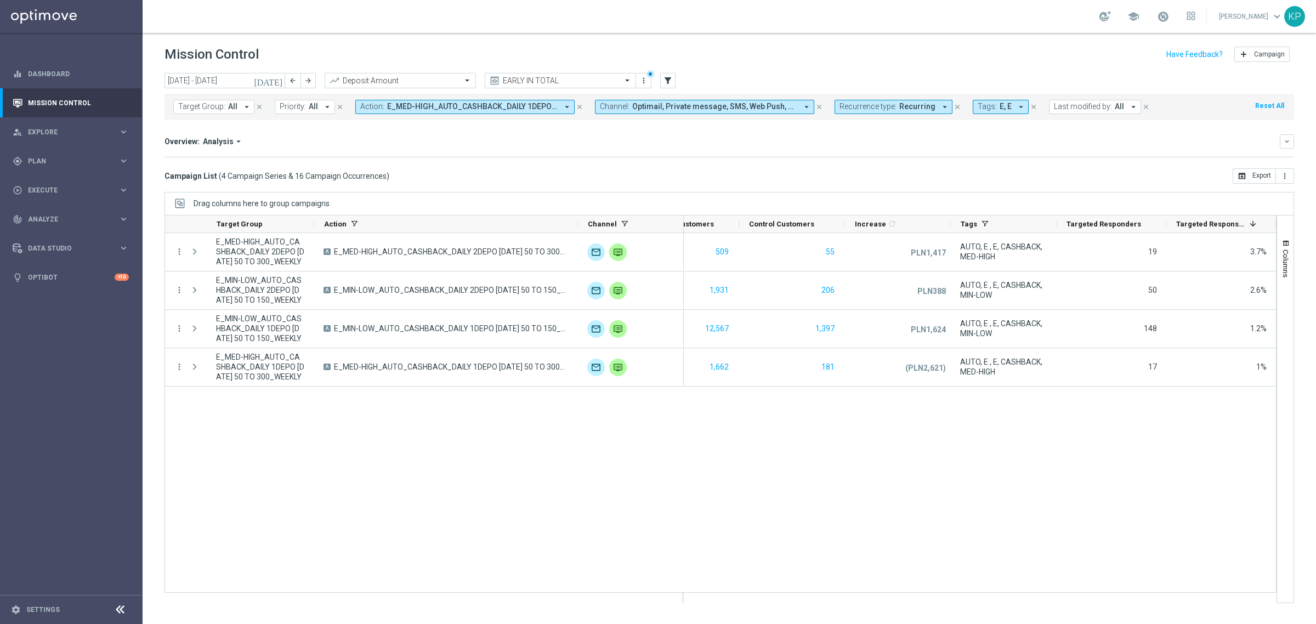
click at [533, 115] on div "Target Group: All arrow_drop_down close Priority: All arrow_drop_down close Act…" at bounding box center [730, 107] width 1130 height 26
click at [522, 110] on span "E_MED-HIGH_AUTO_CASHBACK_DAILY 1DEPO [DATE] 50 TO 300_WEEKLY, E_MED-HIGH_AUTO_C…" at bounding box center [472, 106] width 171 height 9
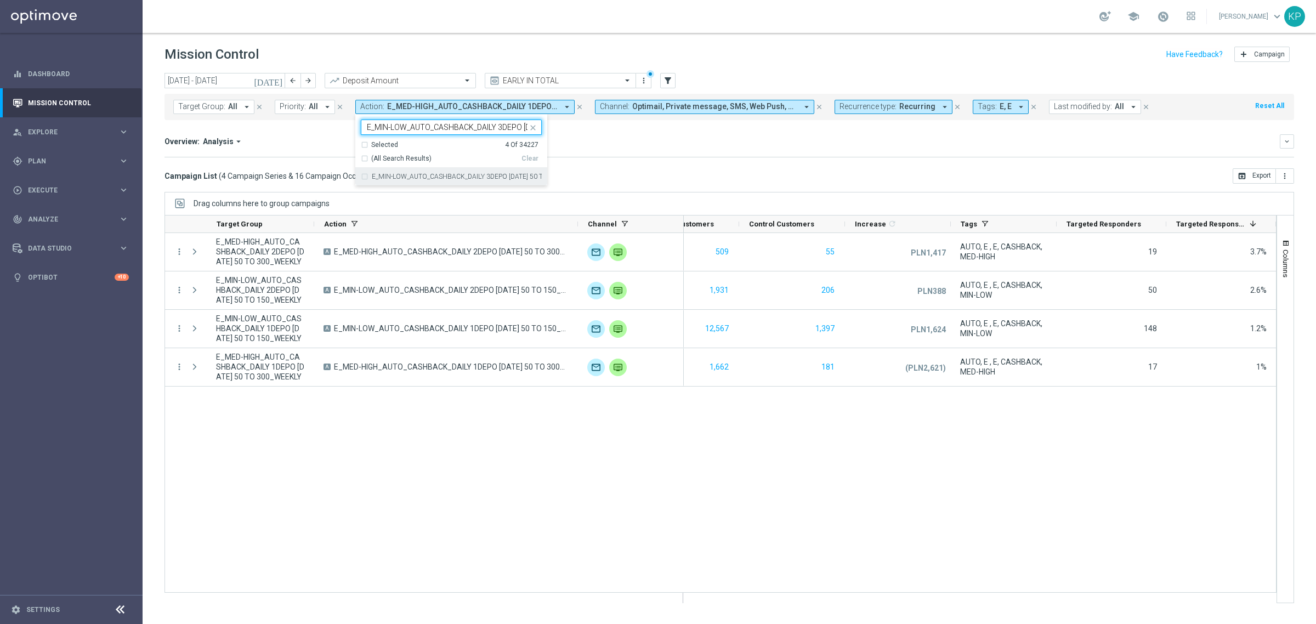
scroll to position [0, 95]
click at [453, 175] on label "E_MIN-LOW_AUTO_CASHBACK_DAILY 3DEPO [DATE] 50 TO 150_WEEKLY" at bounding box center [457, 176] width 170 height 7
type input "E_MIN-LOW_AUTO_CASHBACK_DAILY 3DEPO [DATE] 50 TO 150_WEEKLY"
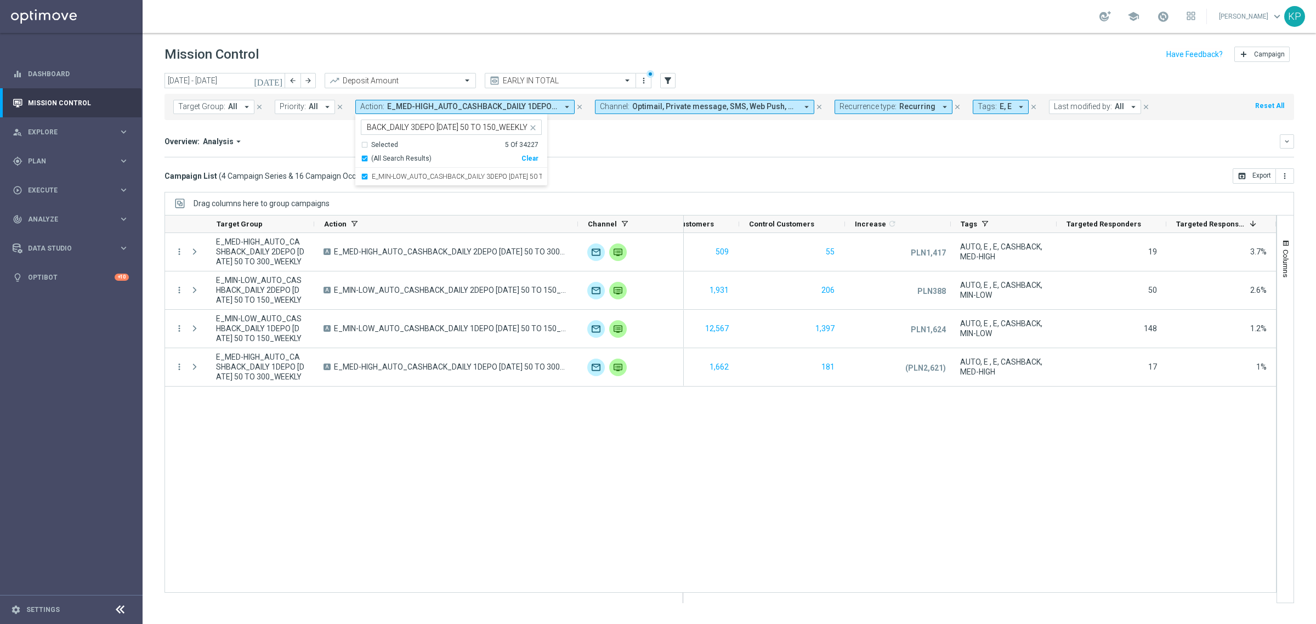
scroll to position [0, 0]
click at [277, 160] on mini-dashboard "Overview: Analysis arrow_drop_down keyboard_arrow_down Increase In Deposit Amou…" at bounding box center [730, 144] width 1130 height 48
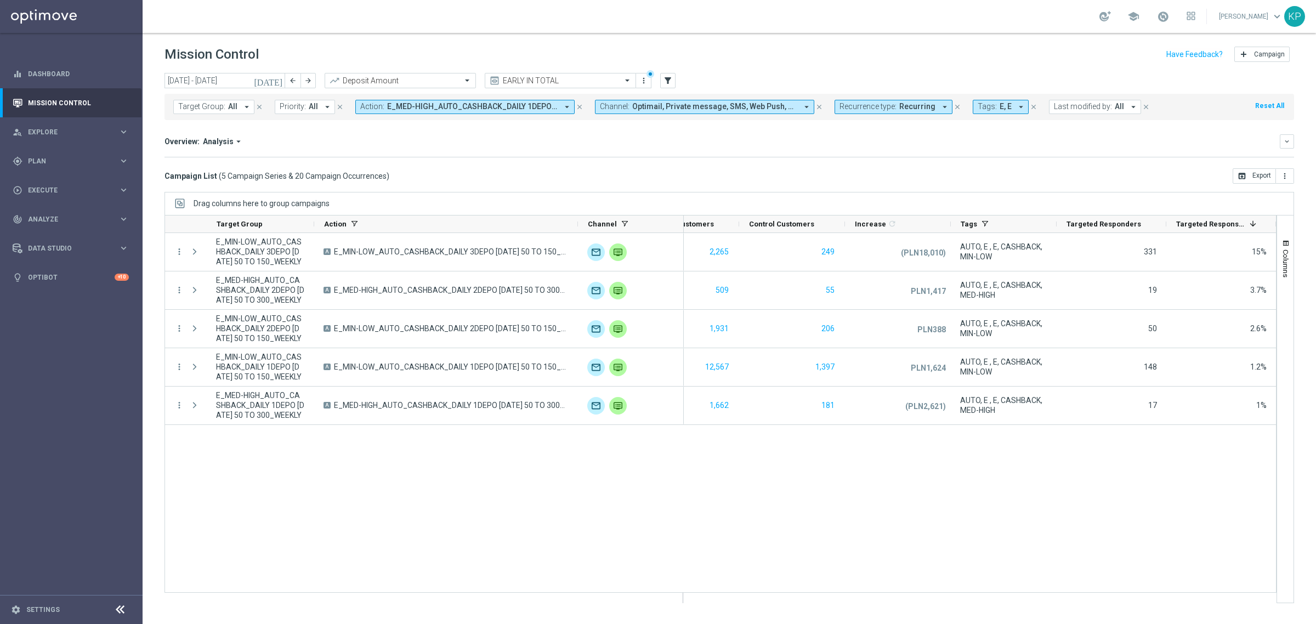
click at [505, 104] on span "E_MED-HIGH_AUTO_CASHBACK_DAILY 1DEPO [DATE] 50 TO 300_WEEKLY, E_MED-HIGH_AUTO_C…" at bounding box center [472, 106] width 171 height 9
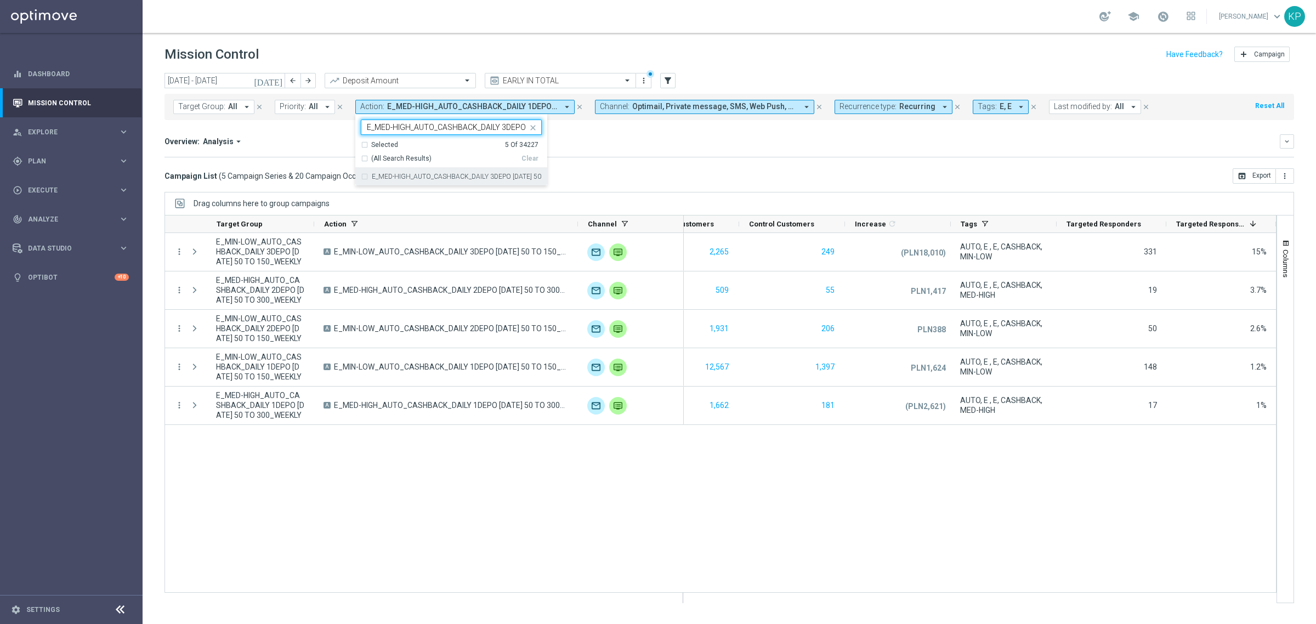
scroll to position [0, 99]
click at [426, 182] on div "E_MED-HIGH_AUTO_CASHBACK_DAILY 3DEPO [DATE] 50 TO 300_WEEKLY" at bounding box center [451, 177] width 181 height 18
type input "E_MED-HIGH_AUTO_CASHBACK_DAILY 3DEPO [DATE] 50 TO 300_WEEKLY"
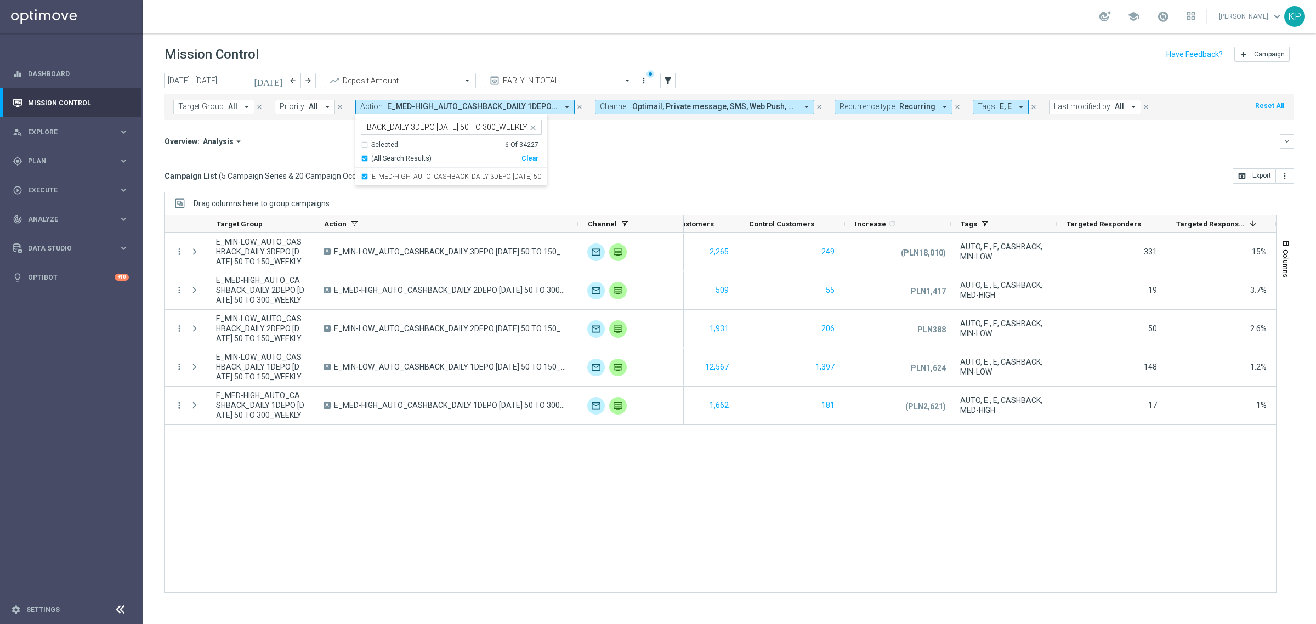
scroll to position [0, 0]
click at [316, 163] on mini-dashboard "Overview: Analysis arrow_drop_down keyboard_arrow_down Increase In Deposit Amou…" at bounding box center [730, 144] width 1130 height 48
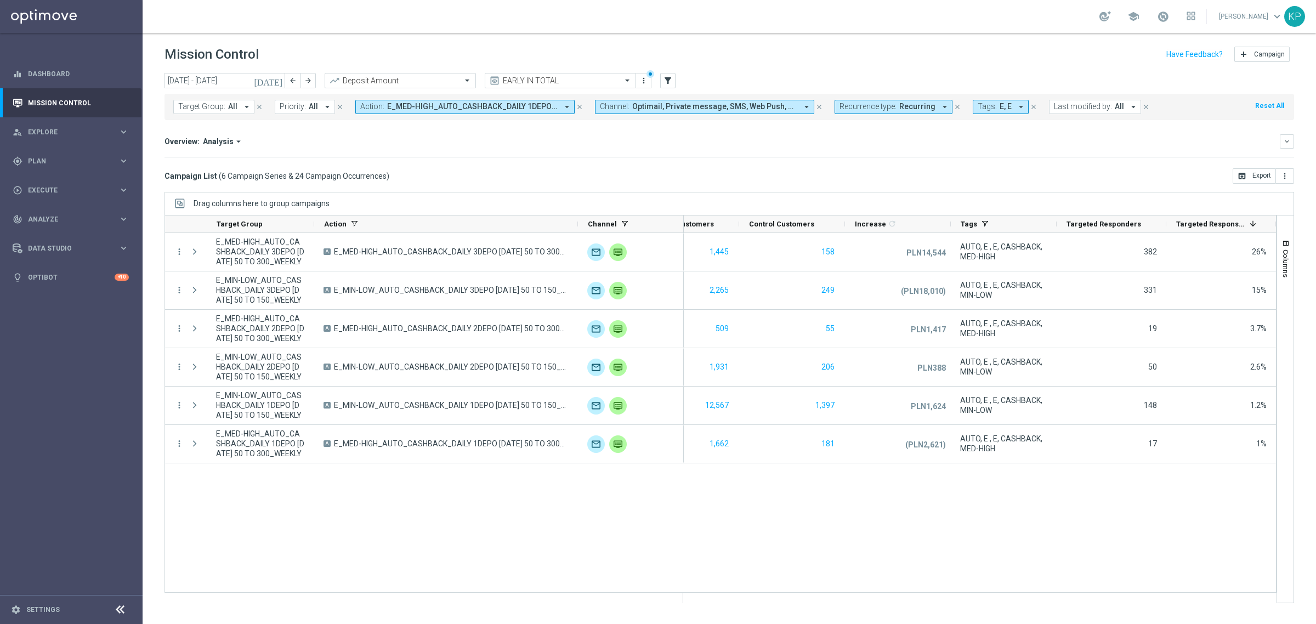
click at [476, 114] on button "Action: E_MED-HIGH_AUTO_CASHBACK_DAILY 1DEPO [DATE] 50 TO 300_WEEKLY, E_MED-HIG…" at bounding box center [464, 107] width 219 height 14
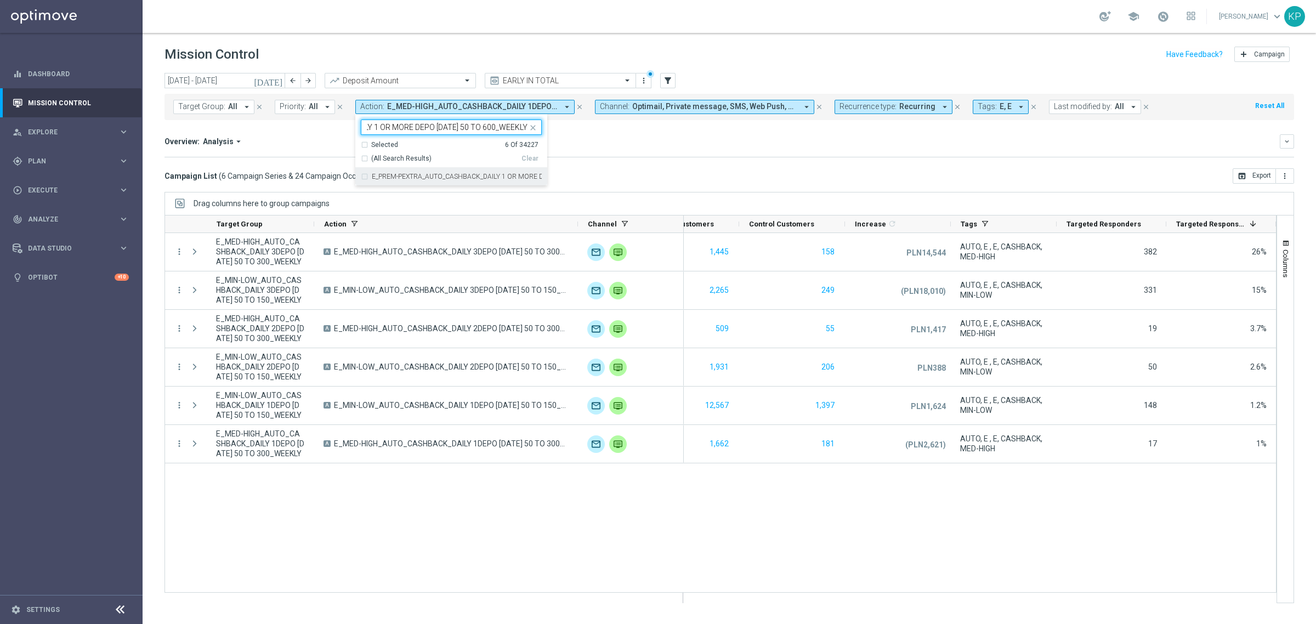
click at [469, 173] on label "E_PREM-PEXTRA_AUTO_CASHBACK_DAILY 1 OR MORE DEPO [DATE] 50 TO 600_WEEKLY" at bounding box center [457, 176] width 170 height 7
type input "E_PREM-PEXTRA_AUTO_CASHBACK_DAILY 1 OR MORE DEPO [DATE] 50 TO 600_WEEKLY"
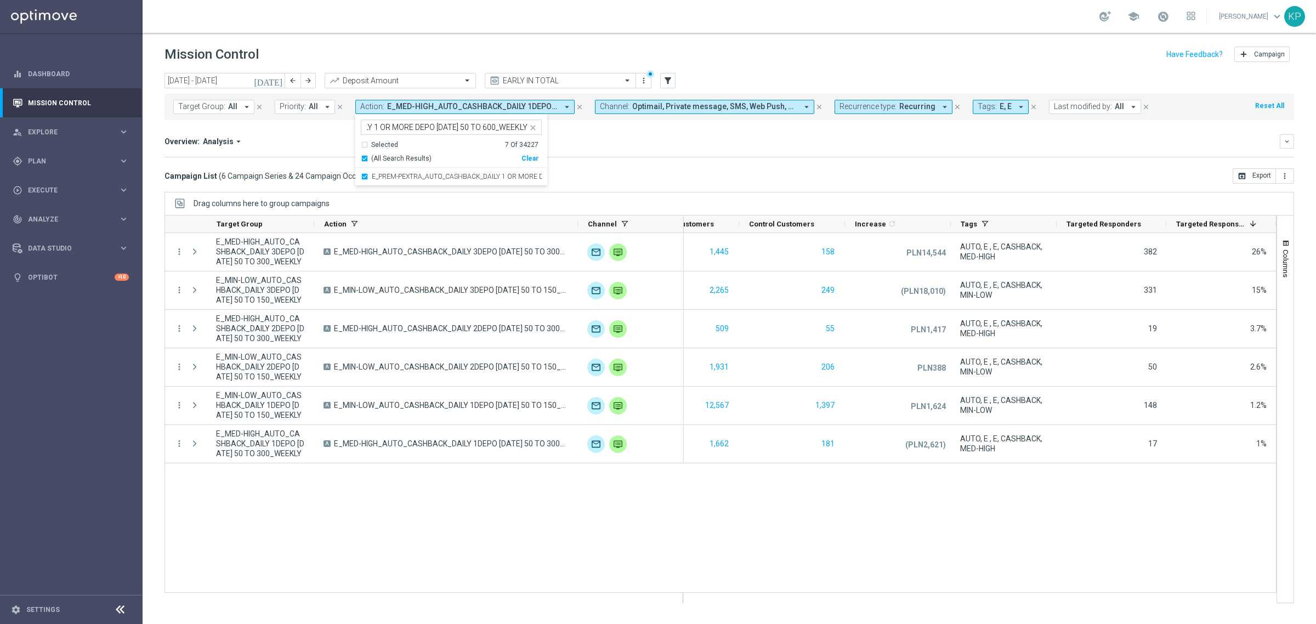
scroll to position [0, 0]
click at [651, 157] on div "Increase In Deposit Amount refresh -- Credible -- Per Customer (PLN2,658) Not C…" at bounding box center [730, 157] width 1130 height 1
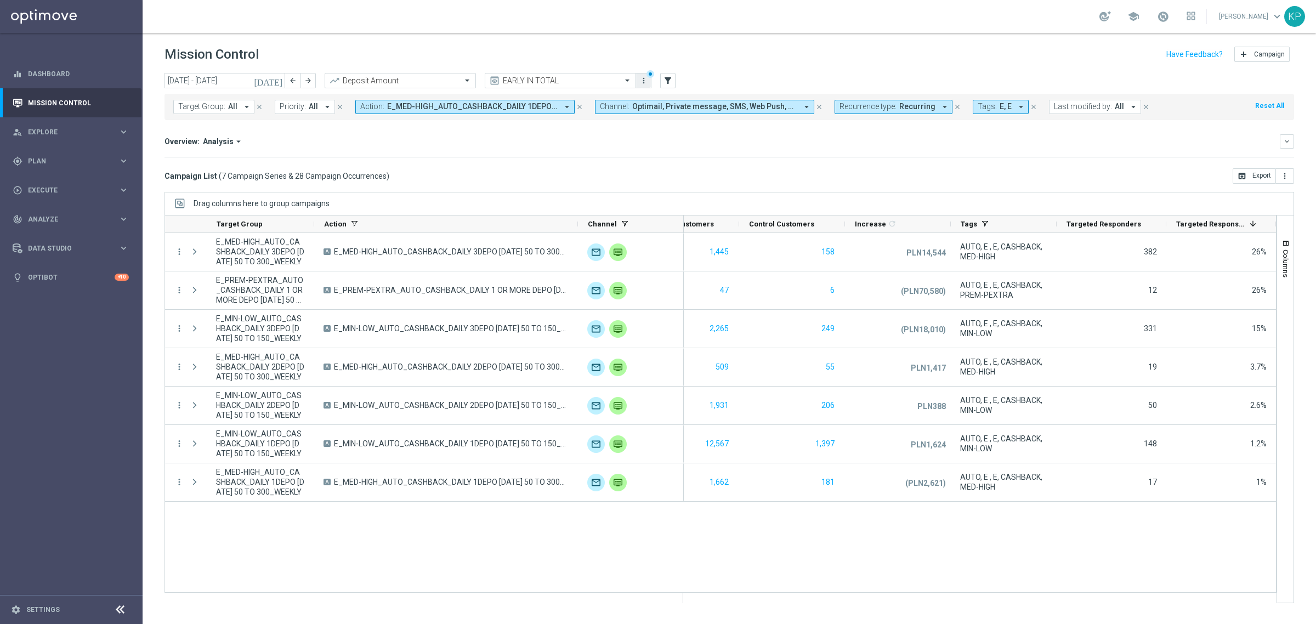
click at [644, 83] on icon "more_vert" at bounding box center [643, 80] width 9 height 9
click at [672, 110] on div "add Save as new view Primary views can not be edited" at bounding box center [695, 116] width 121 height 15
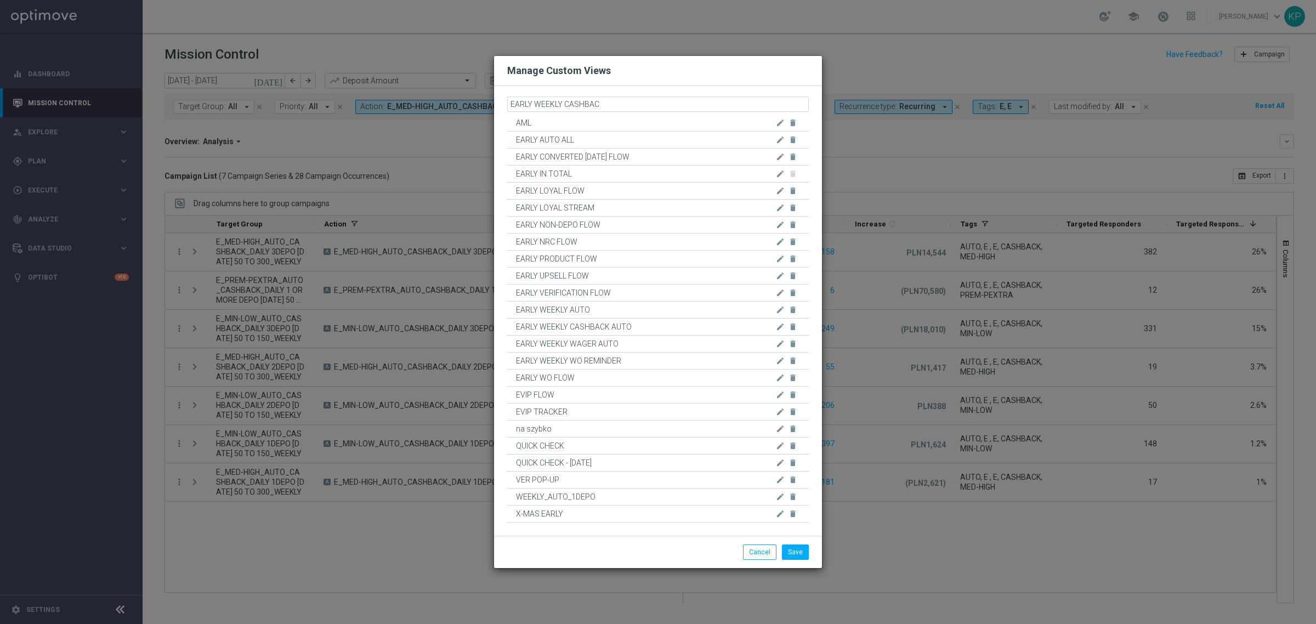
type input "EARLY WEEKLY CASHBACK"
click at [794, 563] on div "Save Cancel" at bounding box center [658, 552] width 328 height 32
click at [792, 554] on button "Save" at bounding box center [795, 551] width 27 height 15
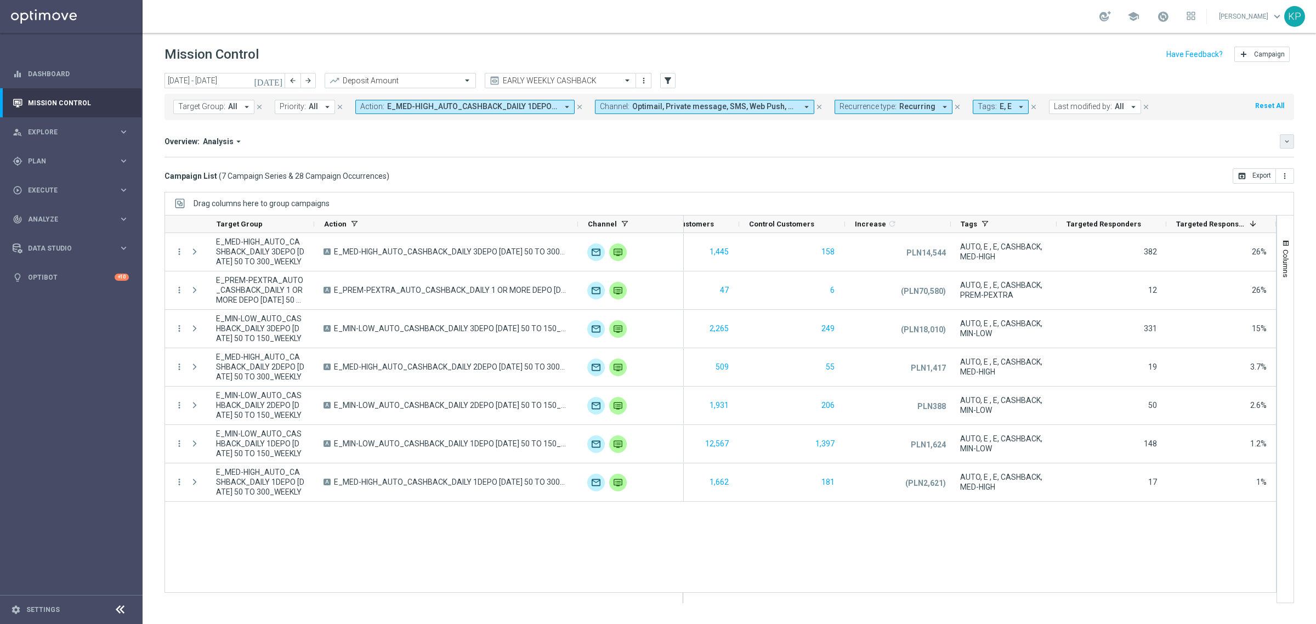
click at [1282, 138] on button "keyboard_arrow_down" at bounding box center [1287, 141] width 14 height 14
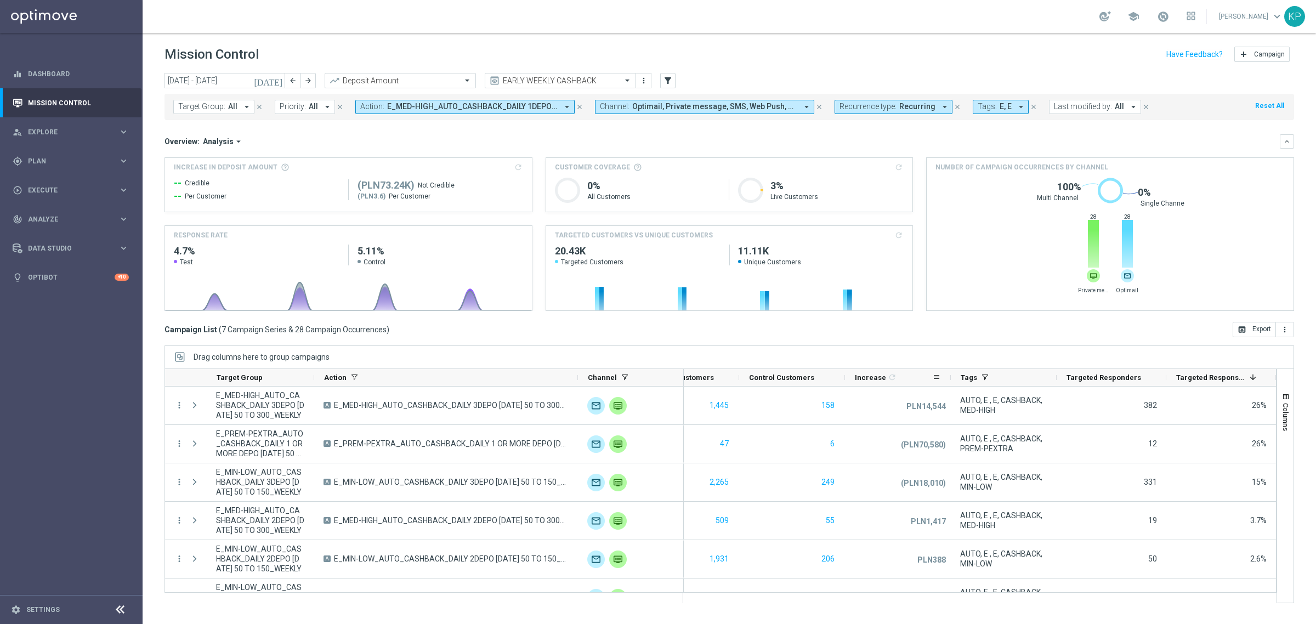
click at [889, 376] on icon "refresh" at bounding box center [892, 377] width 9 height 9
click at [888, 376] on icon "refresh" at bounding box center [892, 377] width 9 height 9
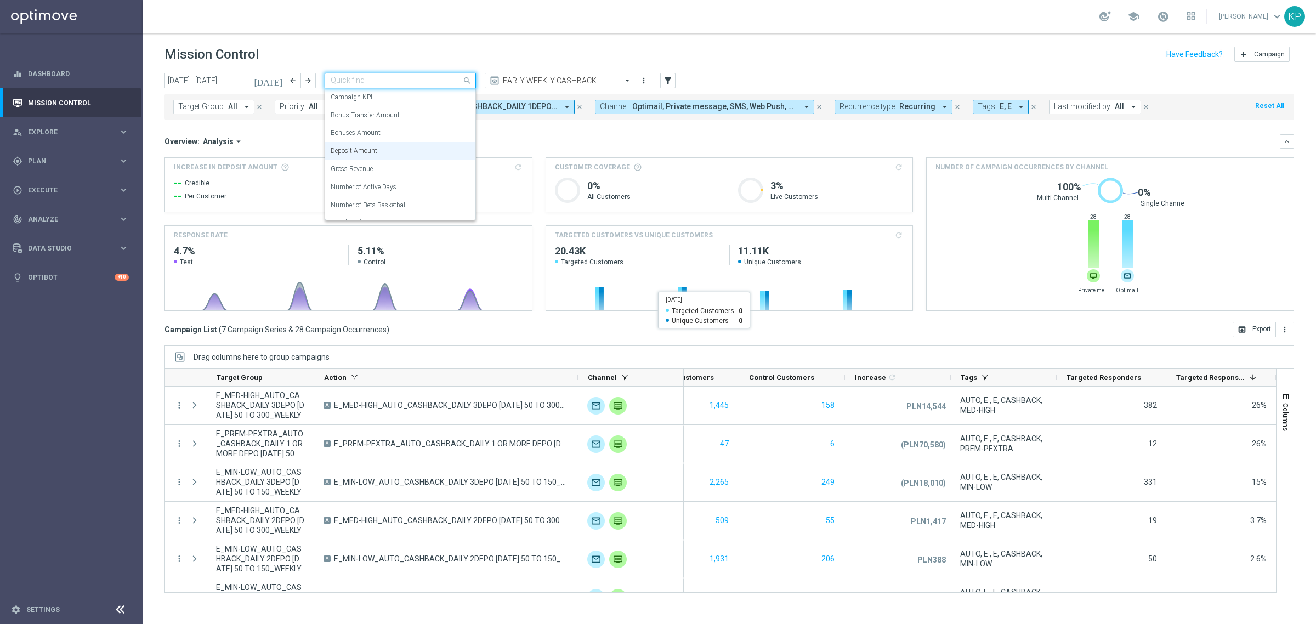
click at [409, 77] on input "text" at bounding box center [389, 80] width 117 height 9
click at [380, 163] on div "Gross Revenue" at bounding box center [400, 169] width 139 height 18
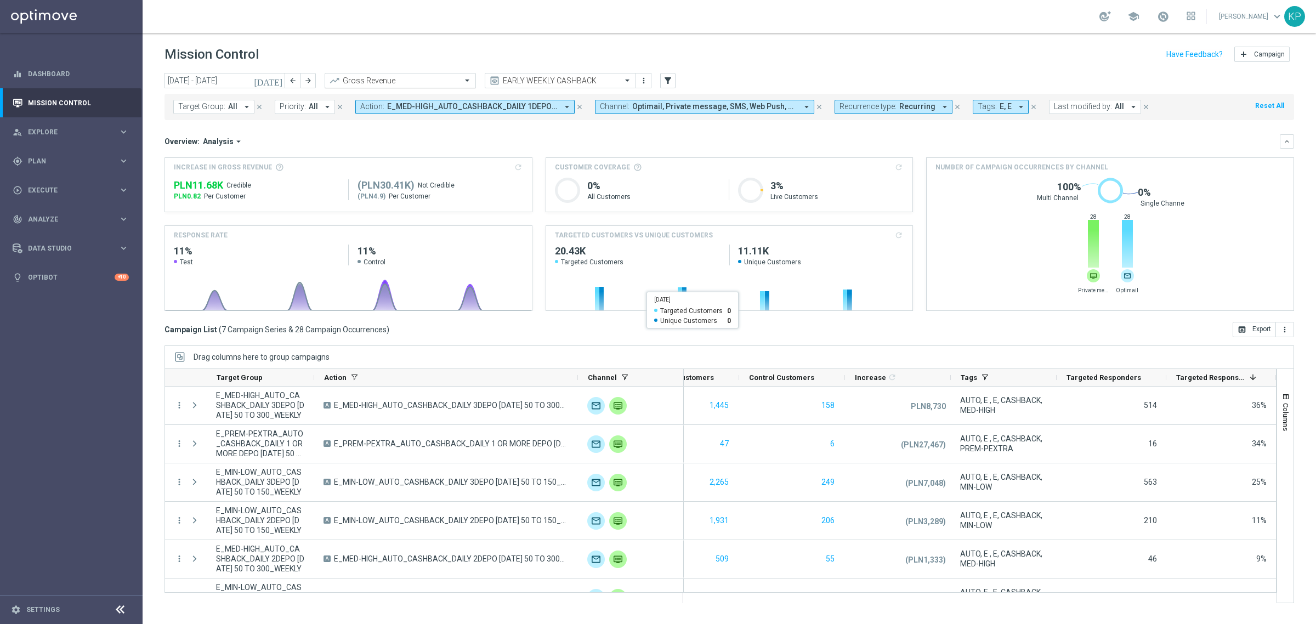
click at [400, 81] on input "text" at bounding box center [389, 80] width 117 height 9
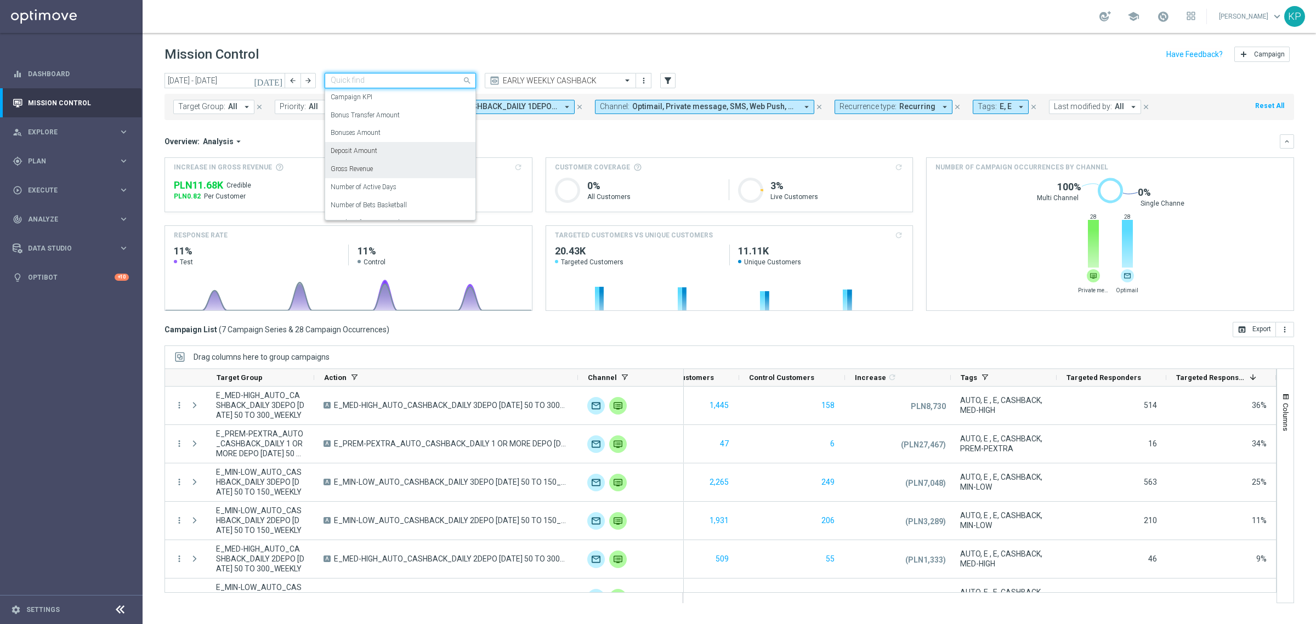
click at [374, 145] on div "Deposit Amount" at bounding box center [400, 151] width 139 height 18
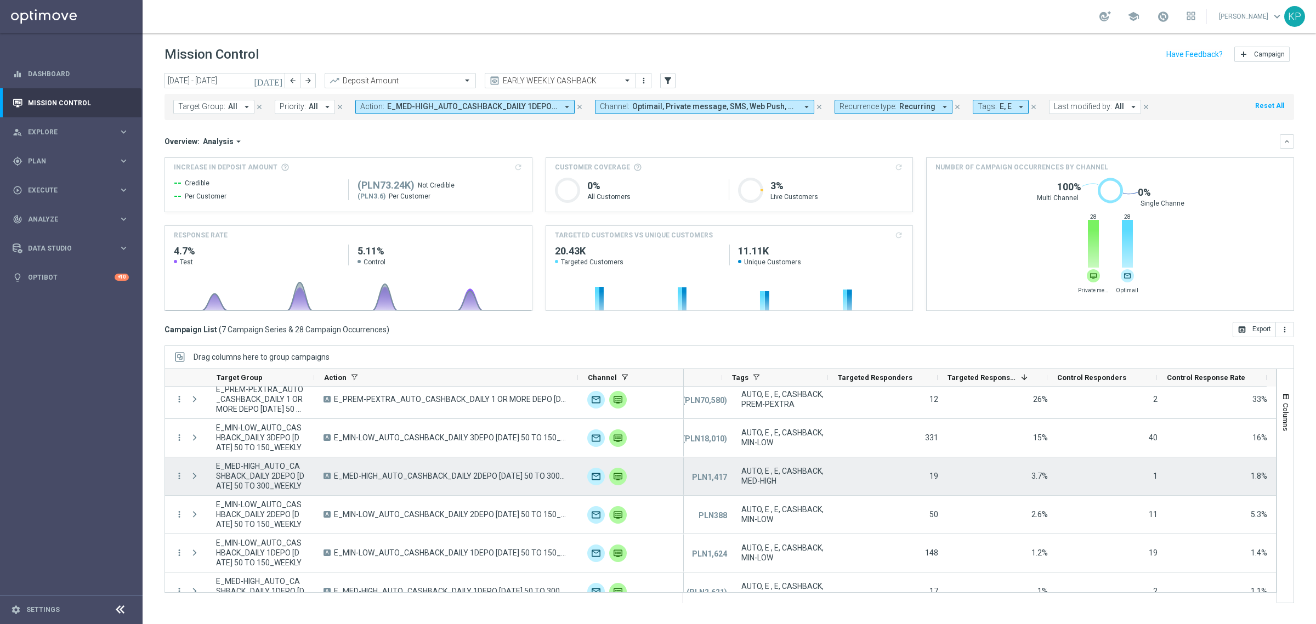
scroll to position [63, 0]
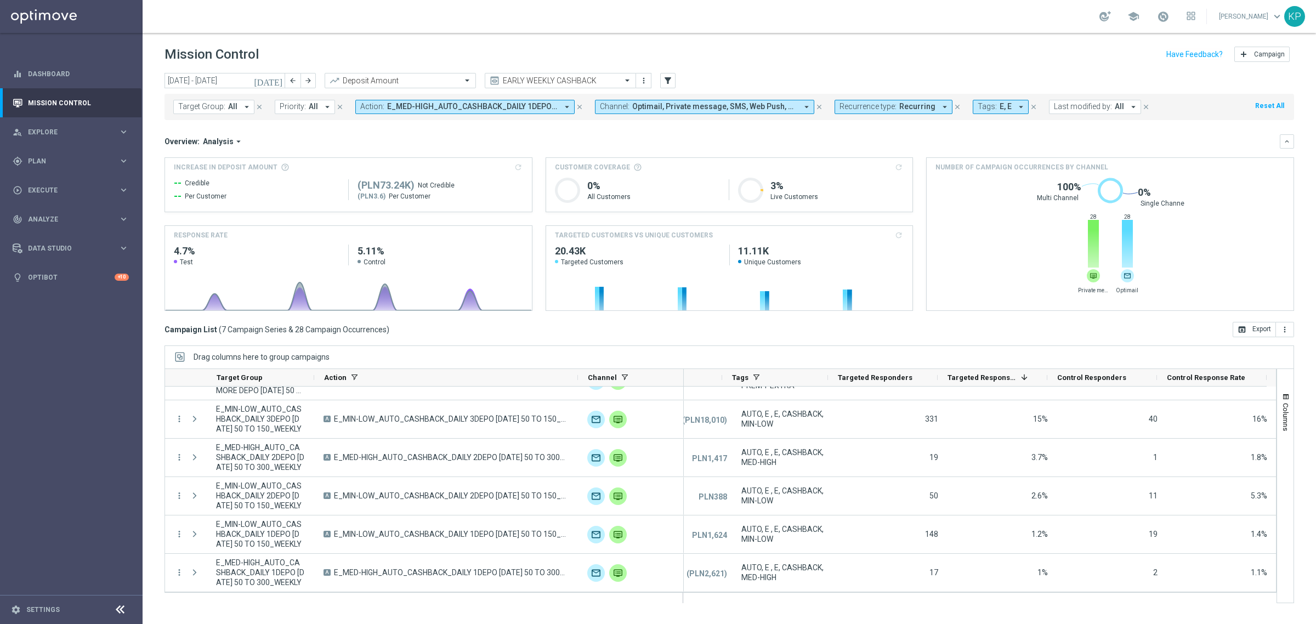
click at [499, 36] on header "Mission Control add Campaign" at bounding box center [730, 53] width 1174 height 40
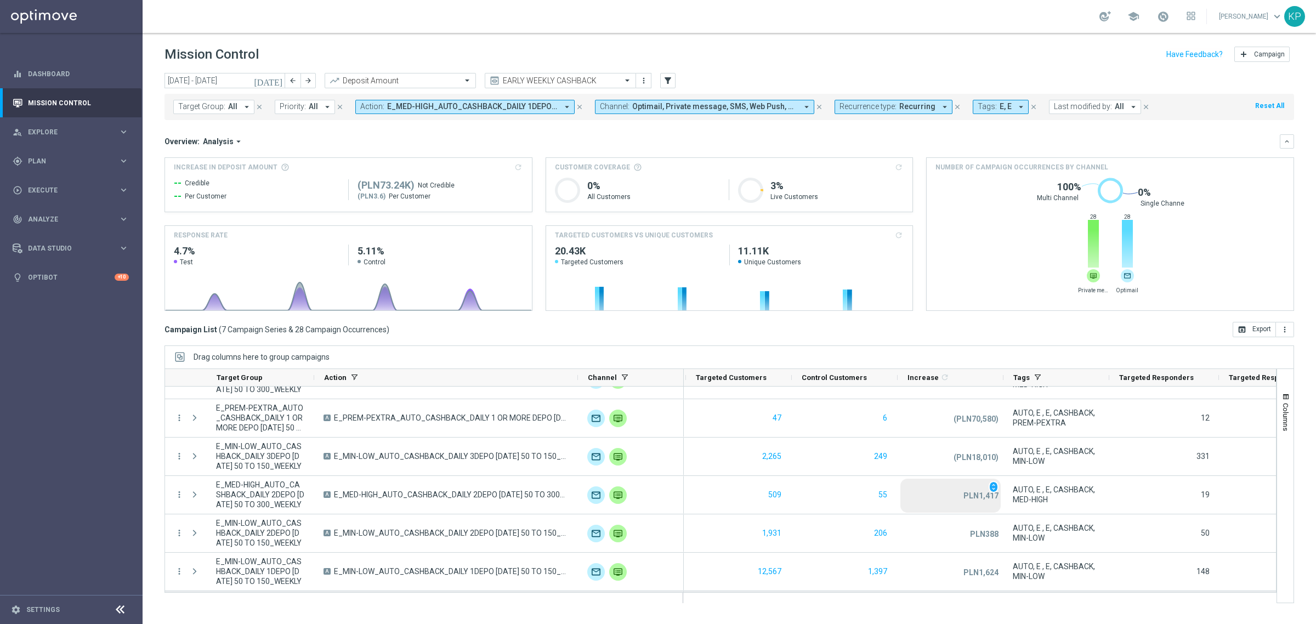
scroll to position [0, 0]
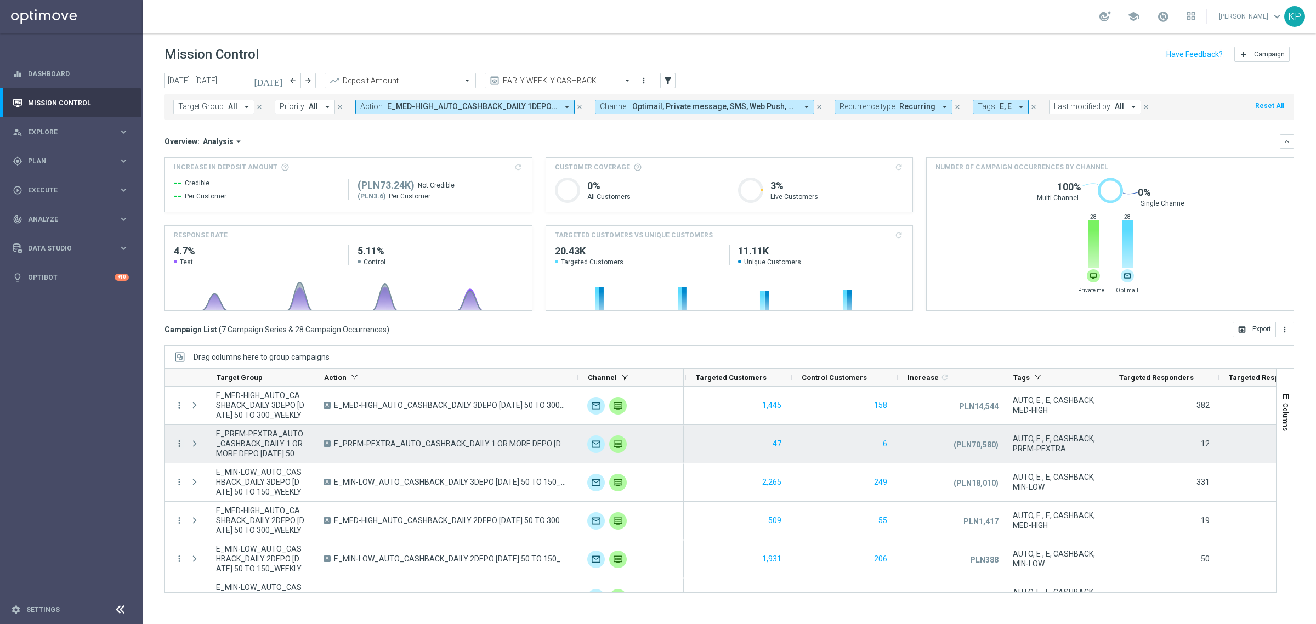
click at [180, 443] on icon "more_vert" at bounding box center [179, 444] width 10 height 10
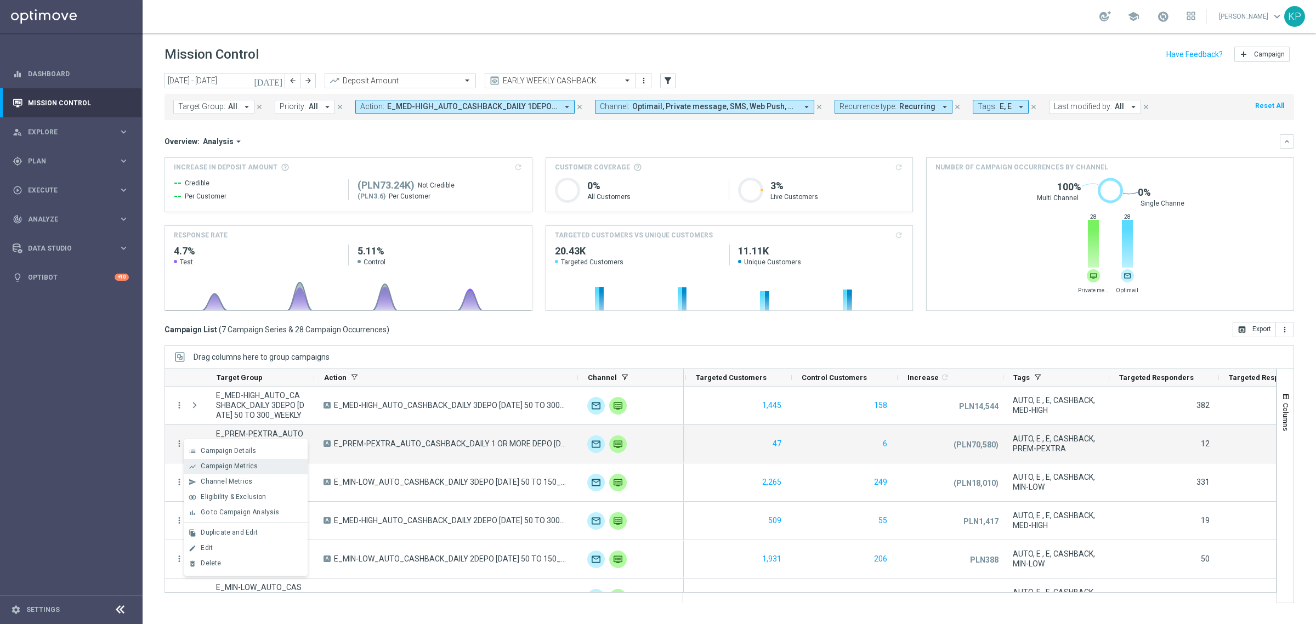
click at [212, 459] on div "show_chart Campaign Metrics" at bounding box center [245, 466] width 123 height 15
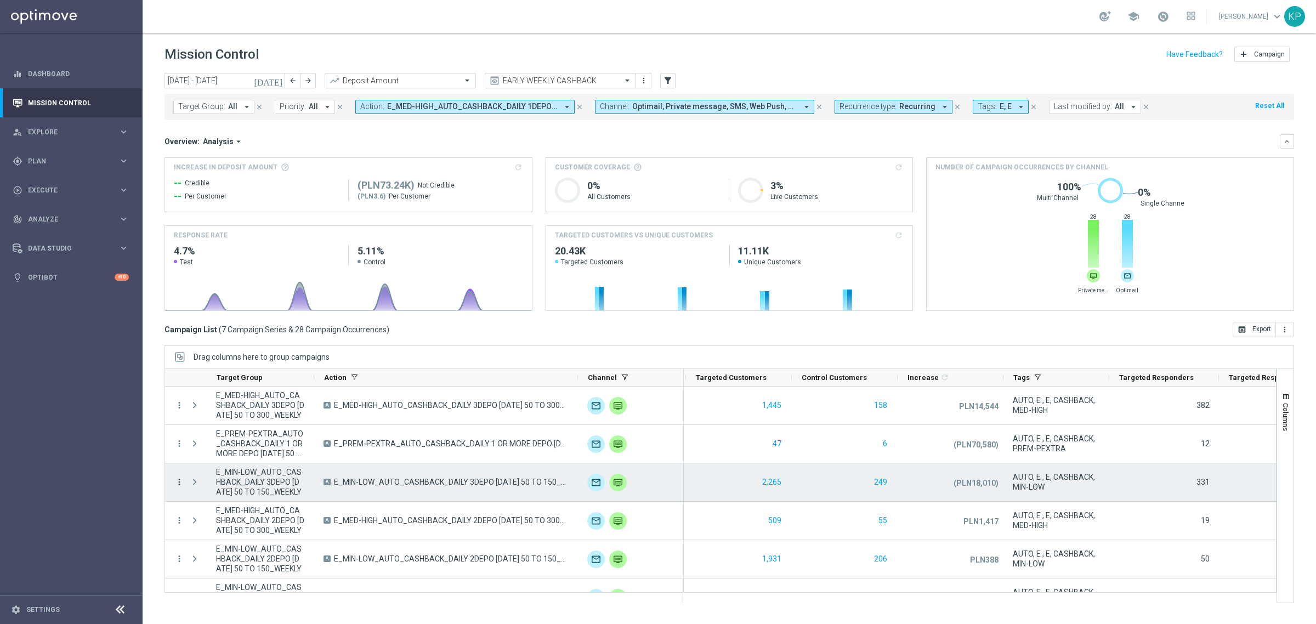
click at [181, 479] on icon "more_vert" at bounding box center [179, 482] width 10 height 10
click at [226, 503] on span "Campaign Metrics" at bounding box center [229, 505] width 57 height 8
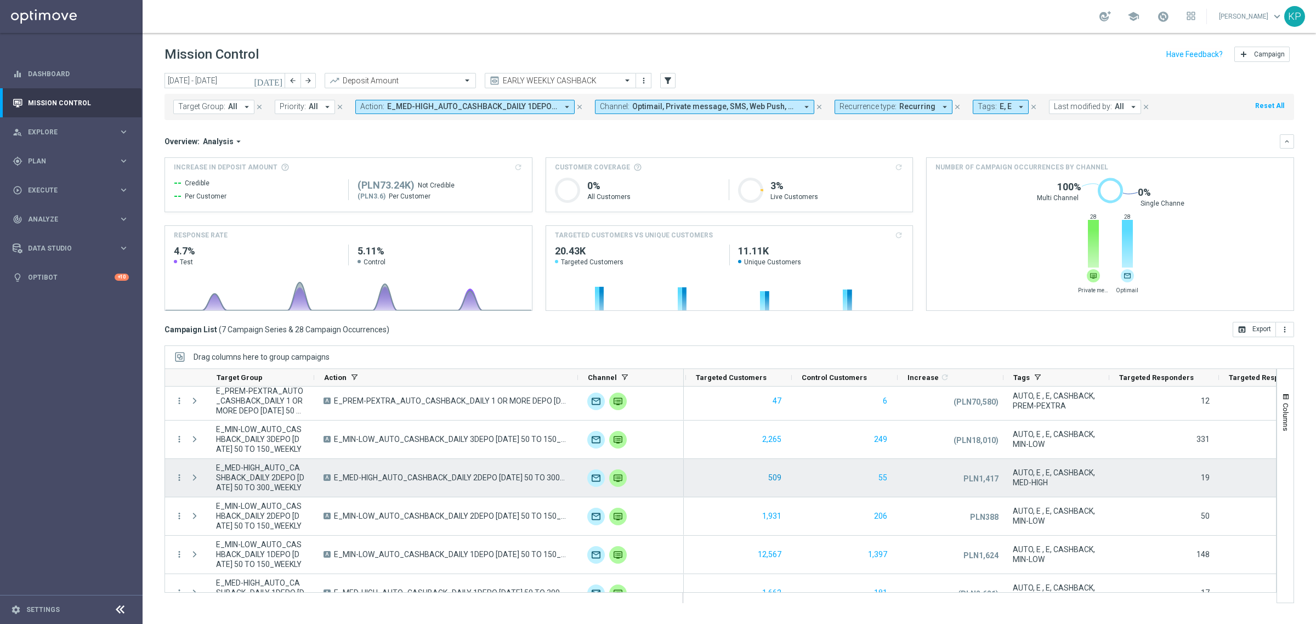
scroll to position [63, 0]
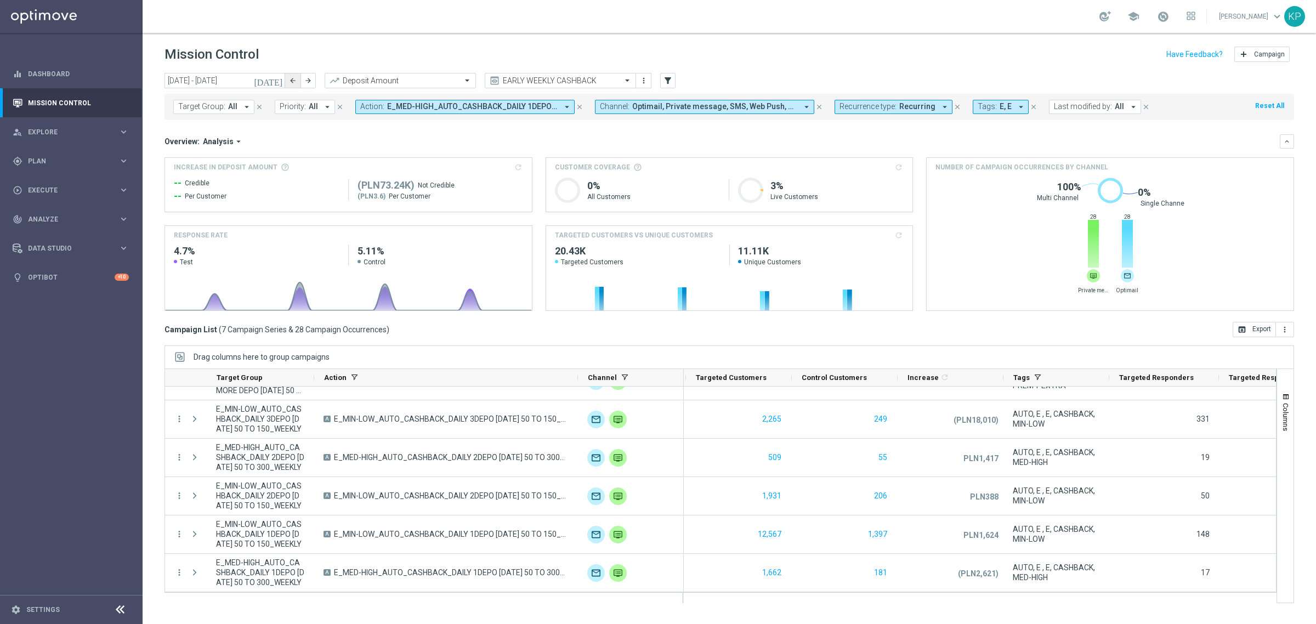
click at [292, 83] on icon "arrow_back" at bounding box center [293, 81] width 8 height 8
click at [313, 82] on button "arrow_forward" at bounding box center [308, 80] width 15 height 15
type input "[DATE] - [DATE]"
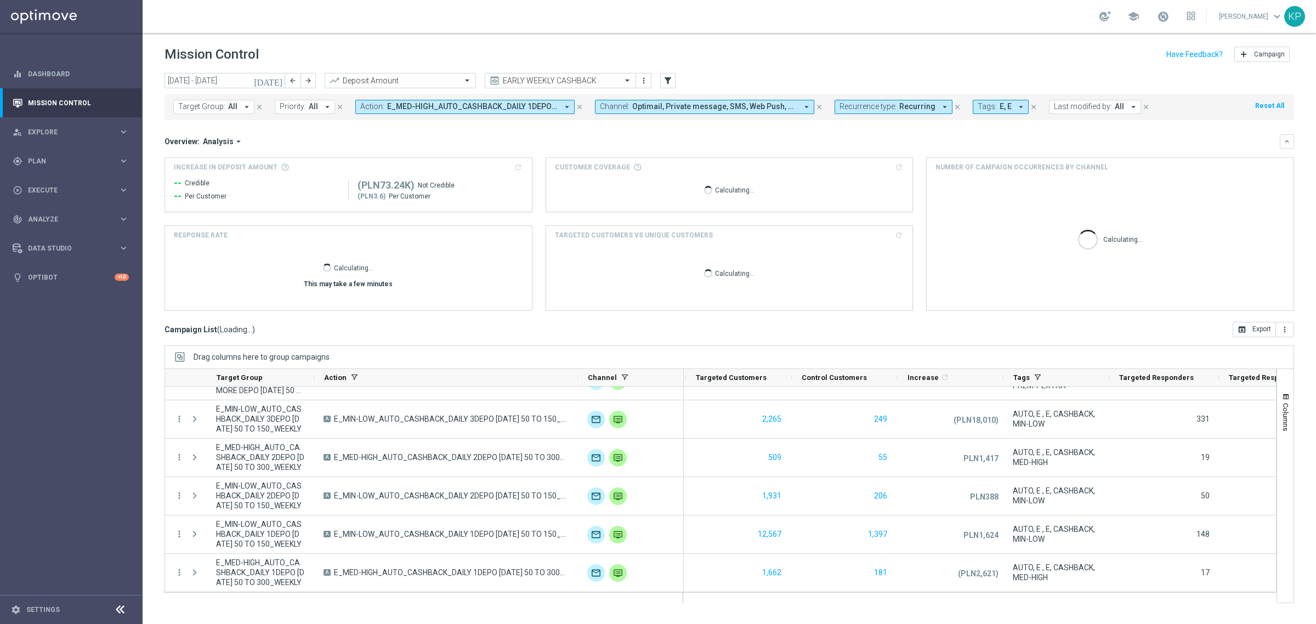
scroll to position [0, 0]
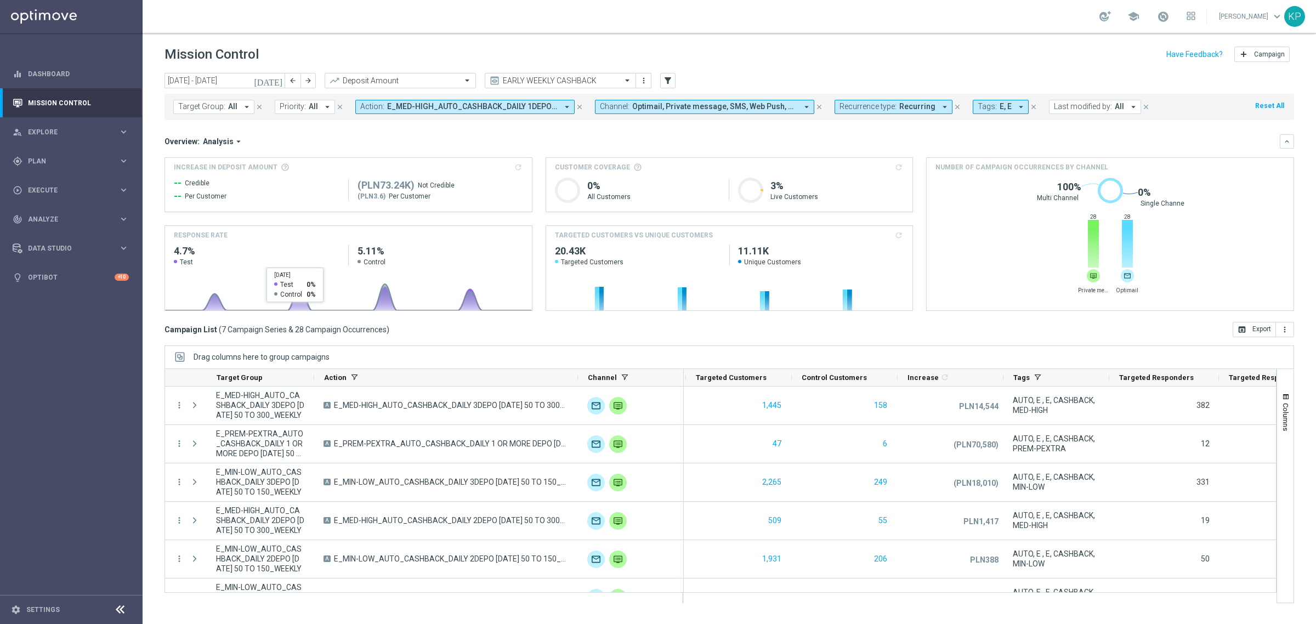
click at [311, 221] on div "Increase In Deposit Amount refresh -- Credible -- Per Customer (PLN73.24K) Not …" at bounding box center [730, 234] width 1130 height 154
click at [268, 49] on div "Mission Control add Campaign" at bounding box center [730, 54] width 1130 height 21
click at [342, 38] on header "Mission Control add Campaign" at bounding box center [730, 53] width 1174 height 40
click at [320, 137] on div "Overview: Analysis arrow_drop_down" at bounding box center [722, 142] width 1115 height 10
click at [906, 111] on span "Recurring" at bounding box center [917, 106] width 36 height 9
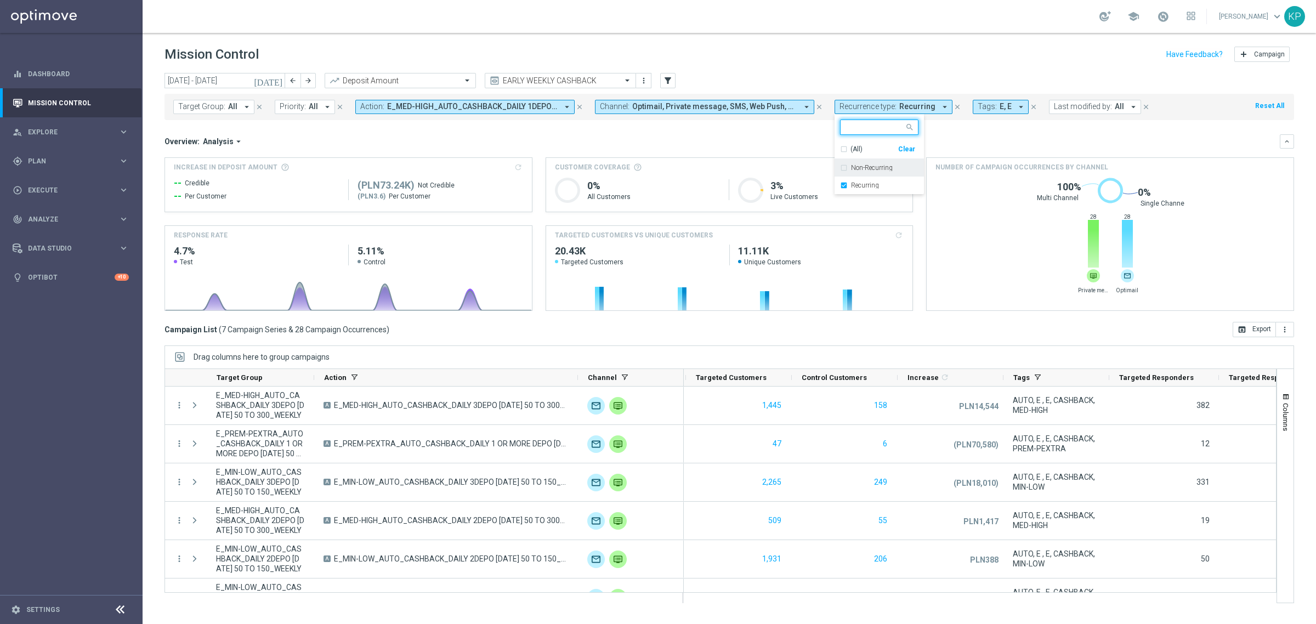
click at [867, 174] on div "Non-Recurring" at bounding box center [879, 168] width 78 height 18
click at [867, 187] on label "Recurring" at bounding box center [865, 185] width 28 height 7
click at [777, 139] on div "Overview: Analysis arrow_drop_down" at bounding box center [722, 142] width 1115 height 10
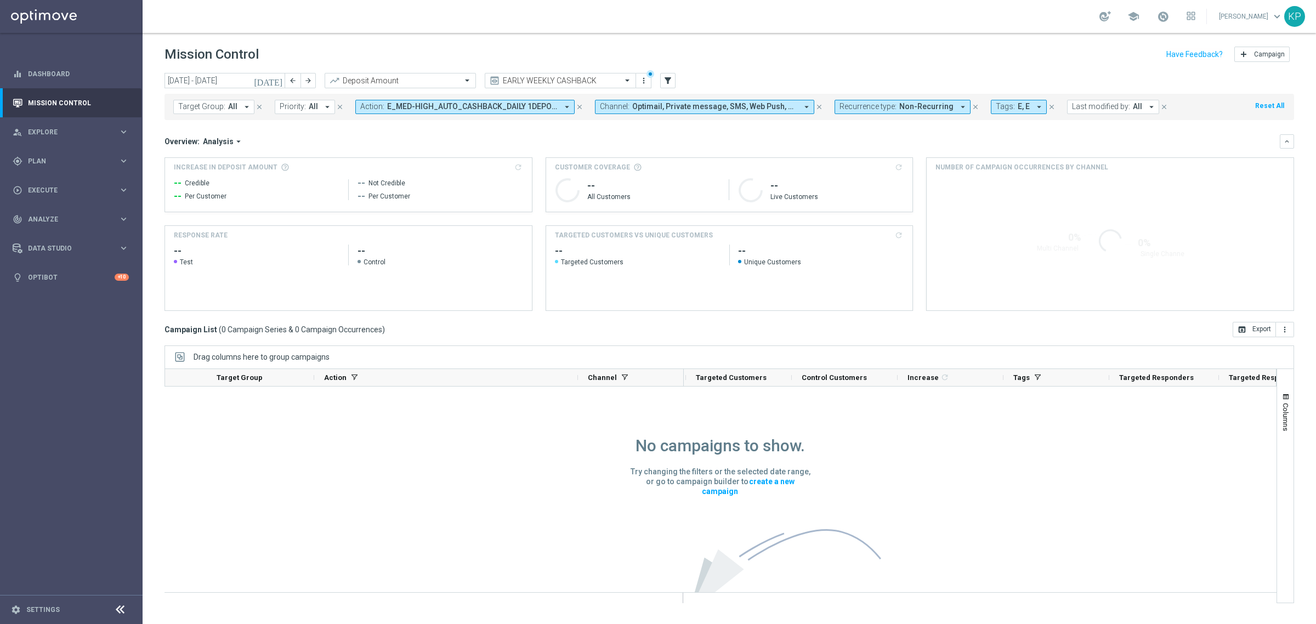
click at [486, 103] on span "E_MED-HIGH_AUTO_CASHBACK_DAILY 1DEPO [DATE] 50 TO 300_WEEKLY, E_MED-HIGH_AUTO_C…" at bounding box center [472, 106] width 171 height 9
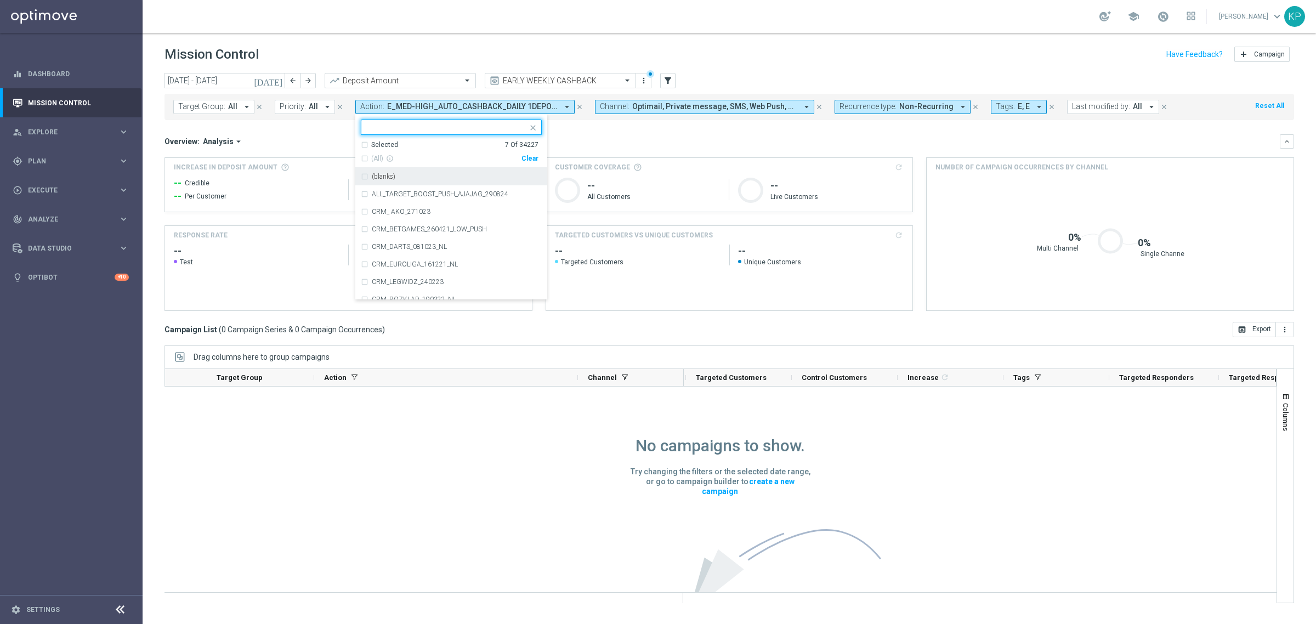
click at [365, 143] on div "Selected 7 Of 34227" at bounding box center [450, 144] width 178 height 9
click at [365, 157] on div "(All Search Results)" at bounding box center [441, 158] width 161 height 9
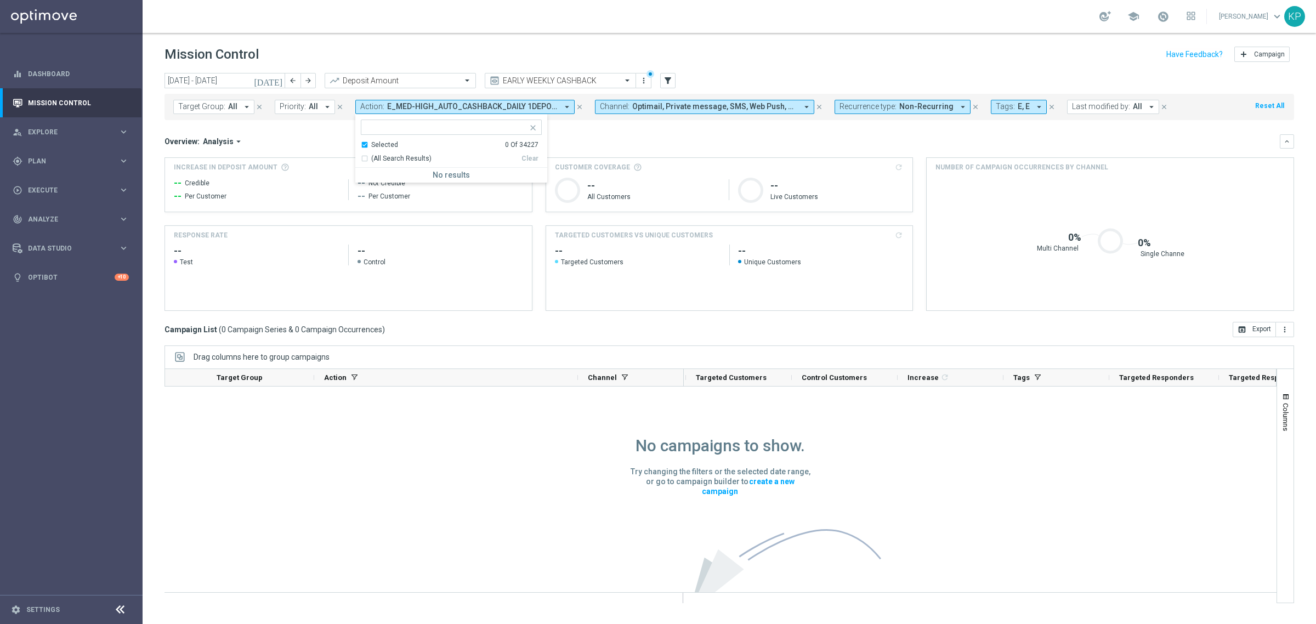
click at [365, 141] on div "Selected 0 Of 34227" at bounding box center [450, 144] width 178 height 9
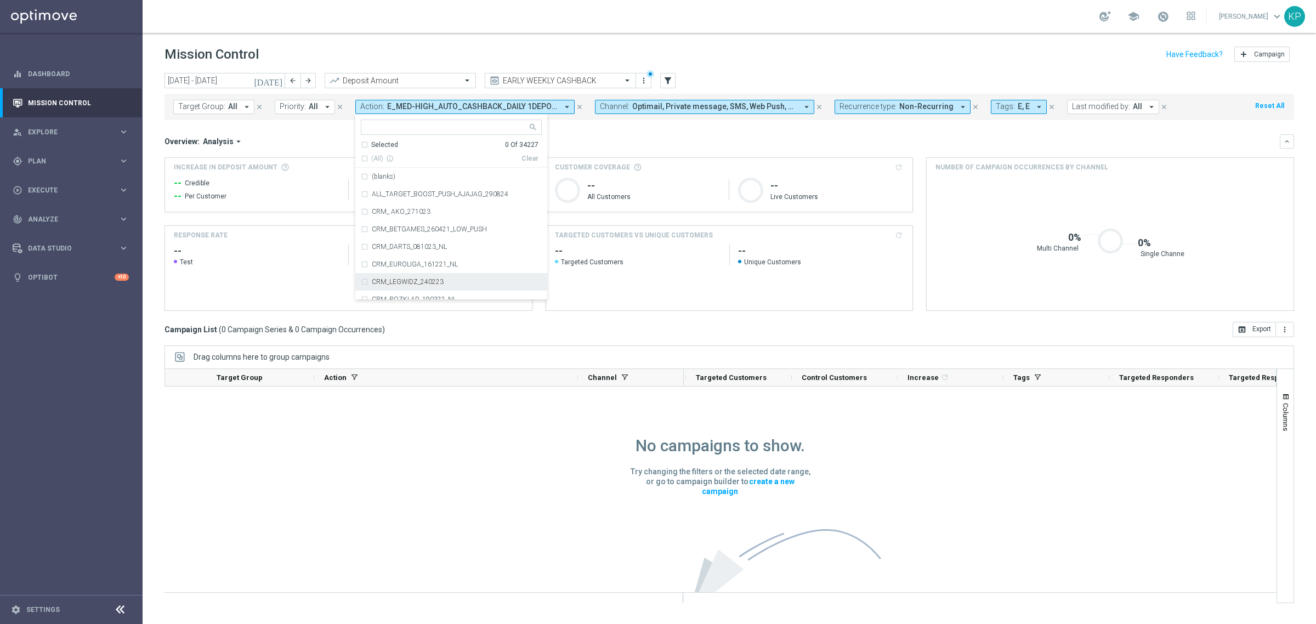
click at [681, 140] on div "Overview: Analysis arrow_drop_down" at bounding box center [722, 142] width 1115 height 10
